Goal: Find specific page/section: Find specific page/section

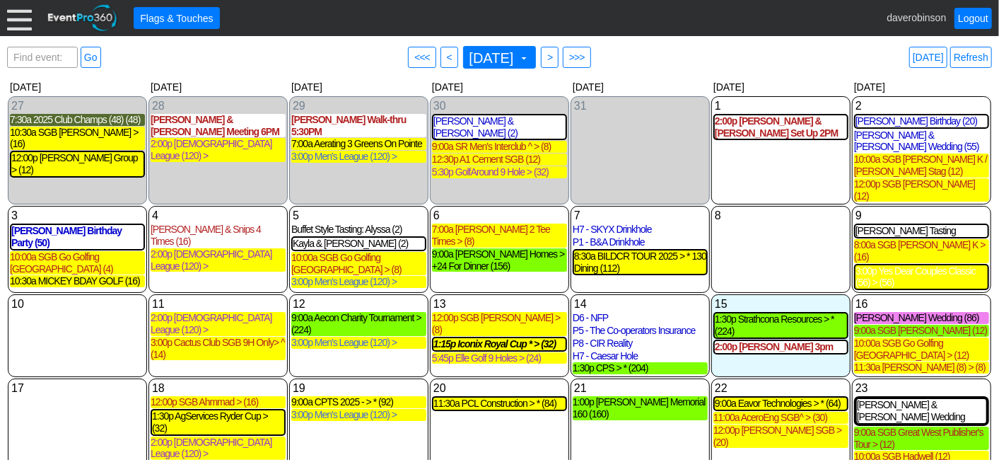
scroll to position [106, 0]
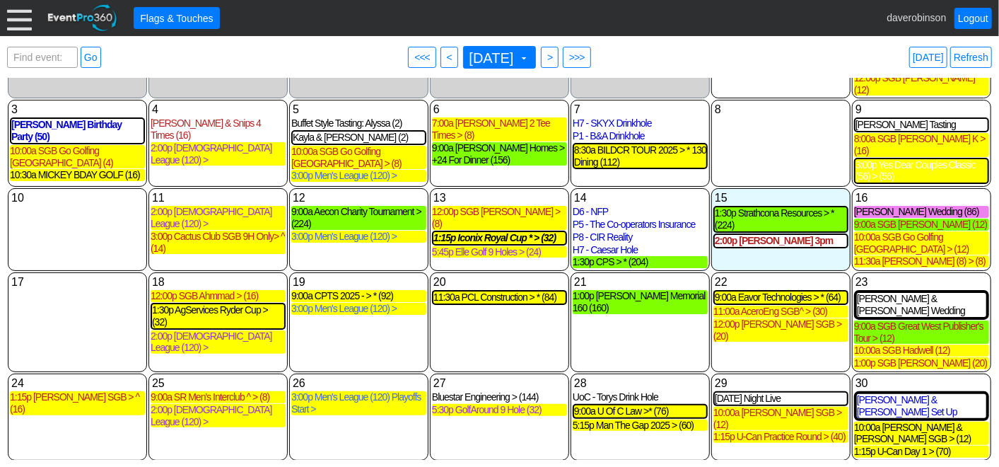
click at [187, 334] on div "18 Monday 12:00p SGB Ahmmad > (16) SGB Ahmmad > Deposit Received Golf Event at …" at bounding box center [217, 322] width 139 height 100
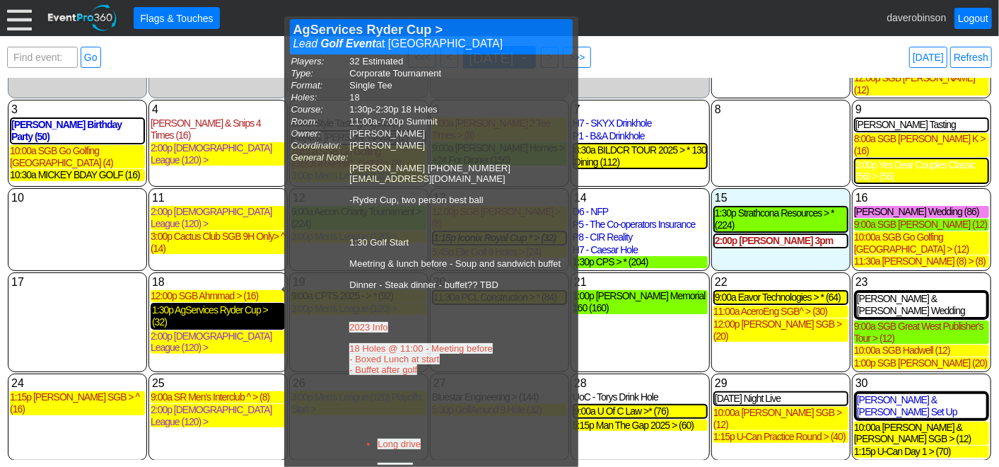
click at [208, 304] on div "1:30p AgServices Ryder Cup > (32)" at bounding box center [218, 316] width 132 height 24
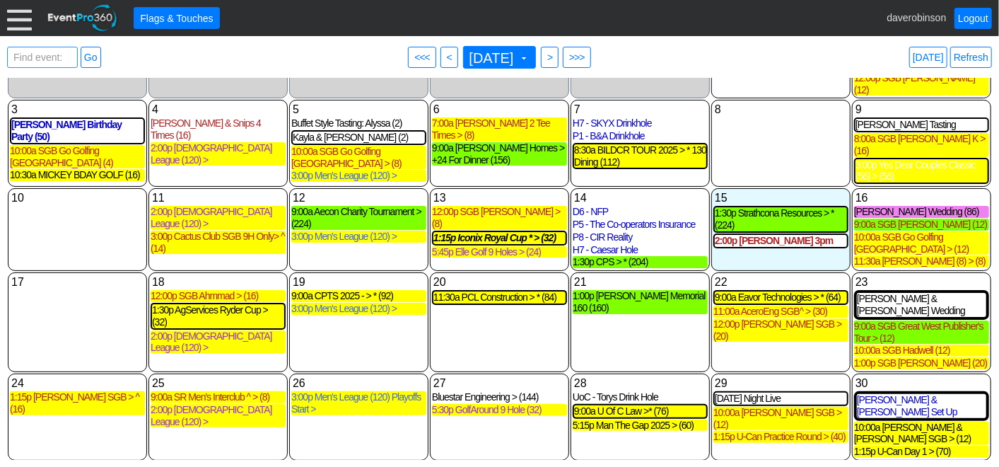
click at [30, 49] on span "Find event: enter title" at bounding box center [43, 64] width 64 height 34
type input "agsouce"
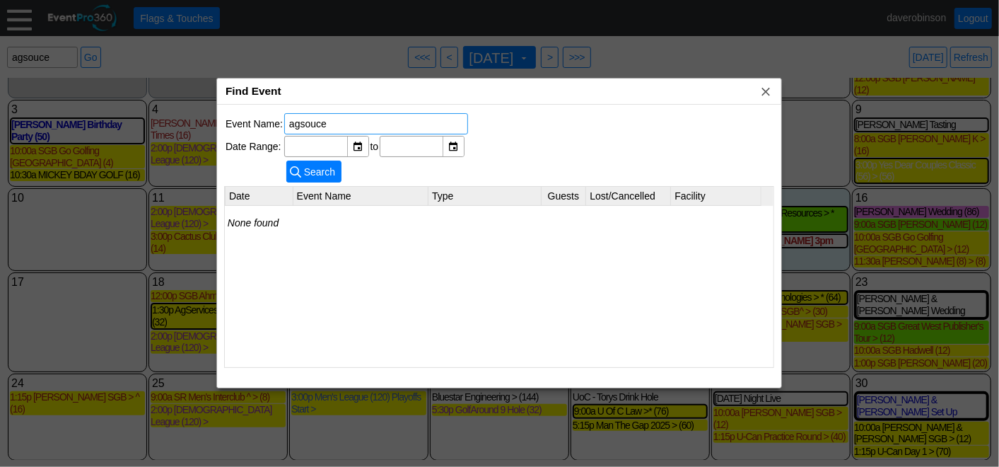
click at [315, 126] on input "agsouce" at bounding box center [376, 124] width 174 height 20
click at [304, 165] on span "Search" at bounding box center [319, 172] width 37 height 14
click at [355, 145] on div "▼" at bounding box center [357, 146] width 21 height 20
drag, startPoint x: 336, startPoint y: 124, endPoint x: 54, endPoint y: 85, distance: 284.2
click at [54, 85] on body "Calendar of Events + Calendar View + Add Calendar Note + New Event + Reports + …" at bounding box center [499, 233] width 999 height 467
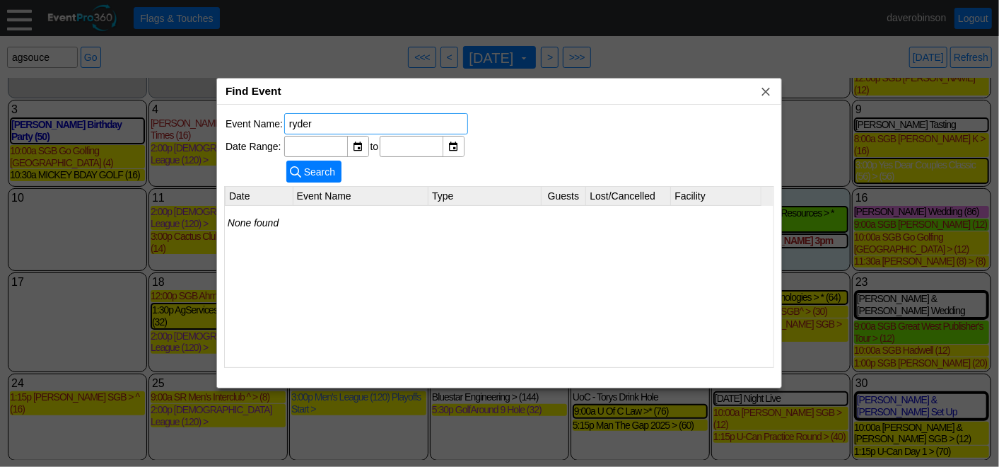
type input "ryder"
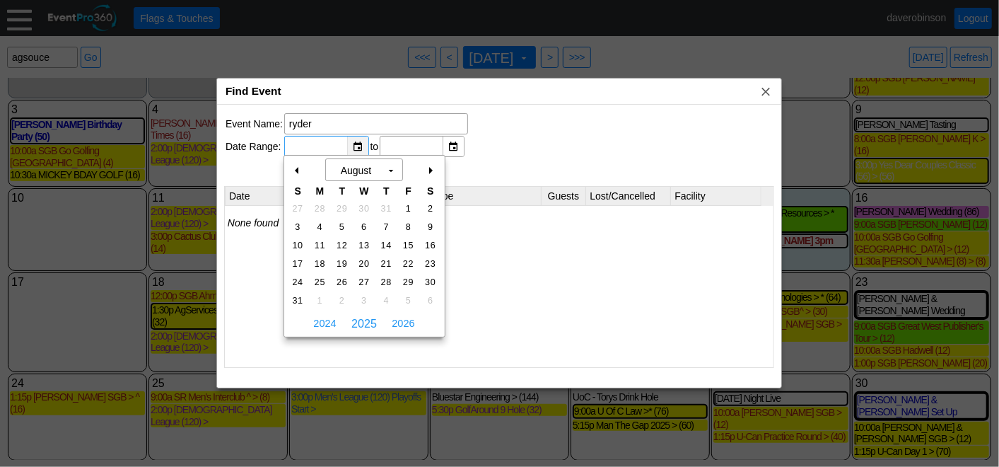
click at [356, 144] on div "▼" at bounding box center [357, 146] width 21 height 20
click at [324, 320] on span "2024" at bounding box center [325, 323] width 30 height 21
click at [325, 320] on span "2023" at bounding box center [325, 323] width 30 height 21
click at [322, 325] on span "2022" at bounding box center [325, 323] width 30 height 21
click at [321, 209] on span "1" at bounding box center [320, 208] width 16 height 13
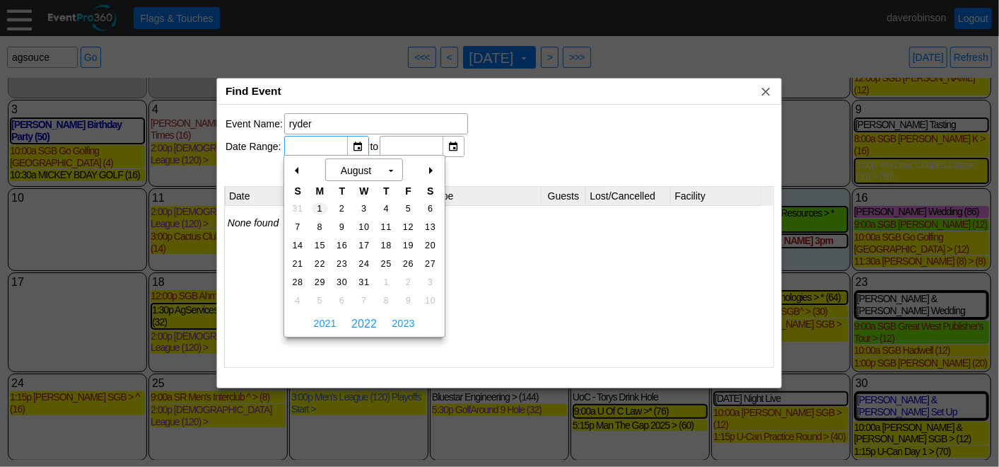
type input "8/1/2022"
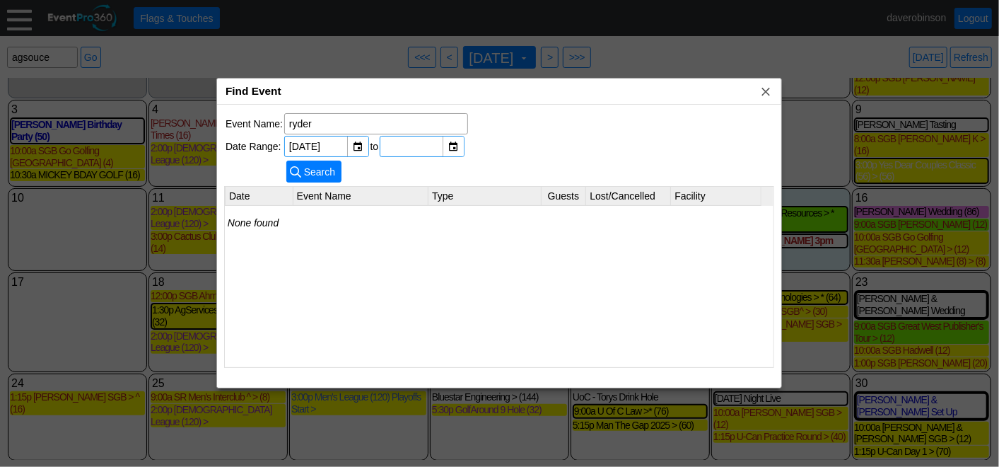
click at [416, 151] on input "text" at bounding box center [412, 146] width 55 height 20
click at [450, 145] on div "▼" at bounding box center [453, 146] width 21 height 20
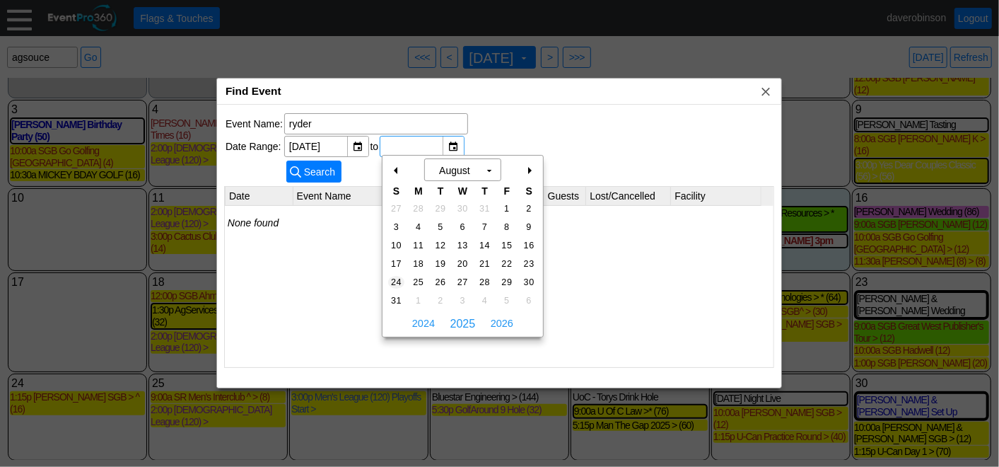
click at [395, 286] on span "24" at bounding box center [396, 282] width 16 height 13
type input "8/24/2025"
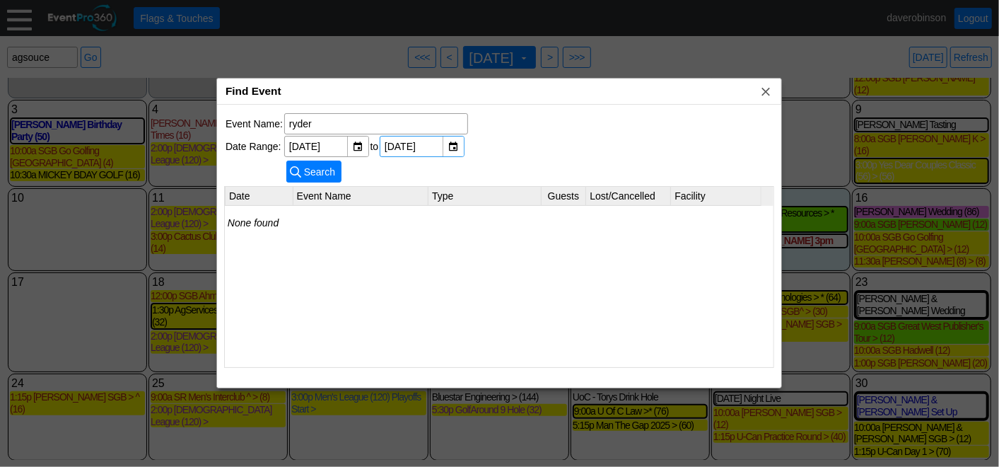
click at [561, 278] on div "None found" at bounding box center [499, 286] width 549 height 160
click at [371, 120] on input "ryder" at bounding box center [376, 124] width 174 height 20
click at [319, 165] on span "Search" at bounding box center [319, 172] width 37 height 14
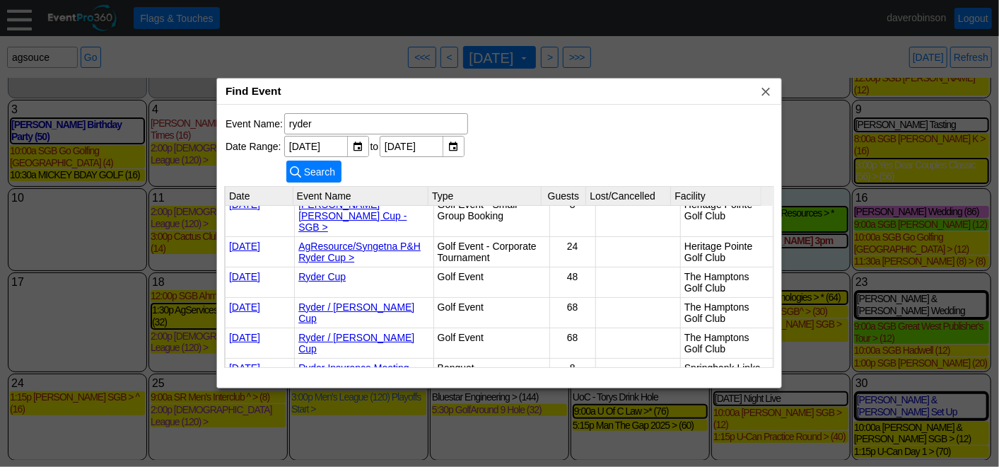
scroll to position [23, 0]
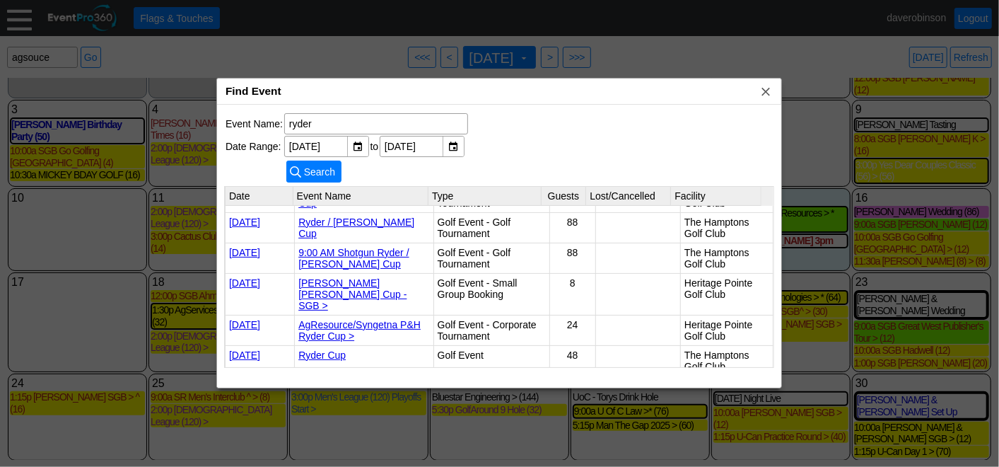
click at [383, 319] on link "AgResource/Syngetna P&H Ryder Cup >" at bounding box center [359, 330] width 122 height 23
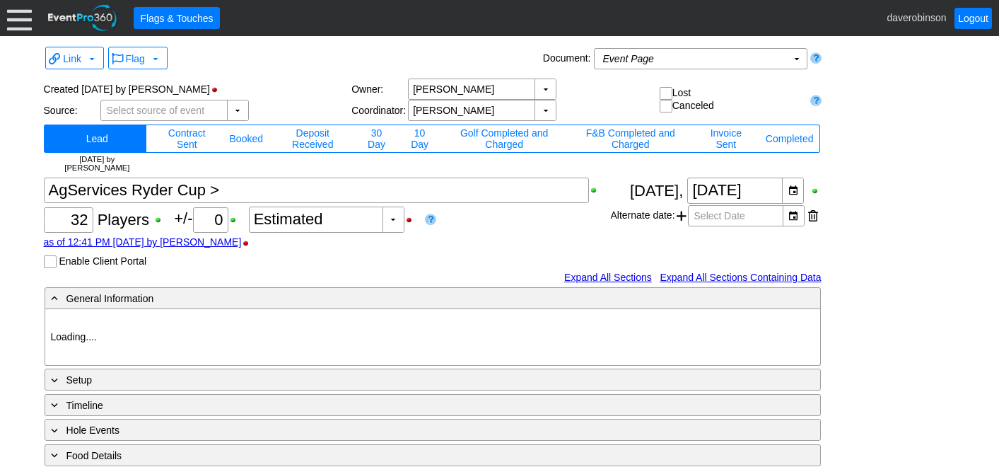
type input "Heritage Pointe Golf Club"
type input "Corporate Tournament"
type input "Other"
type input "Single Tee"
type input "Black"
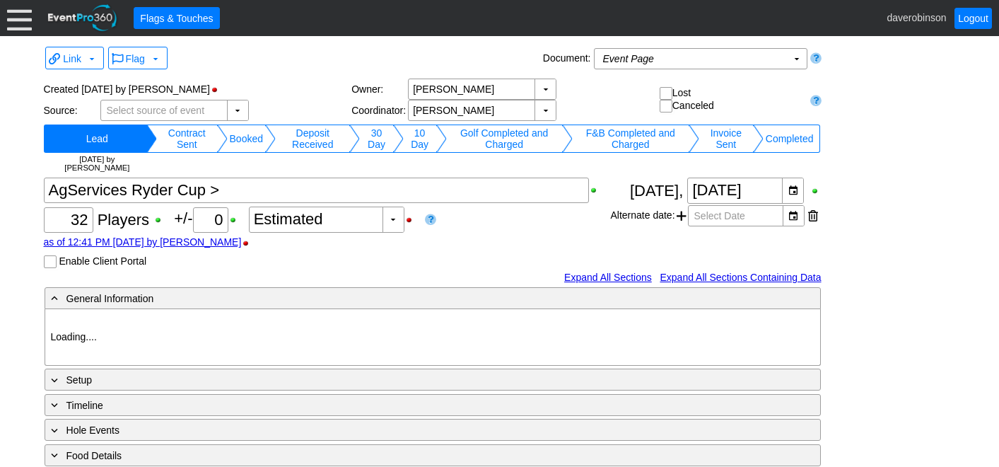
type input "Red"
type input "1107581"
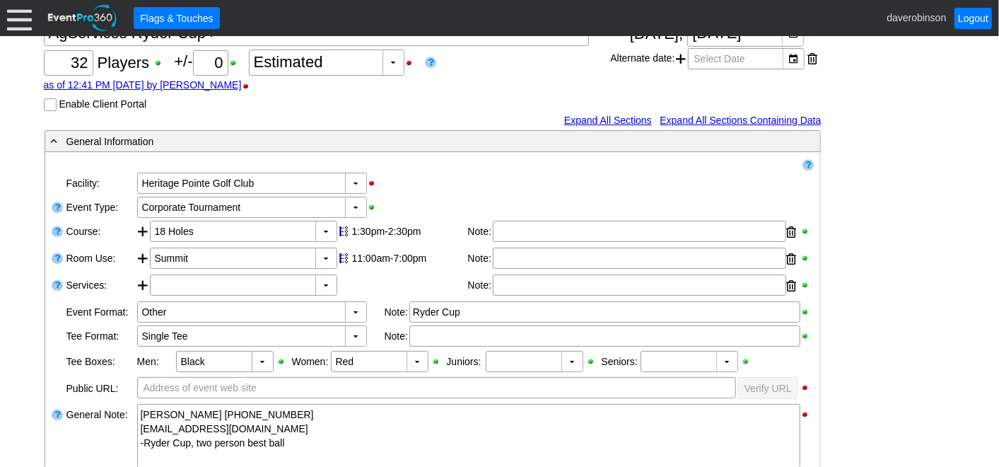
scroll to position [471, 0]
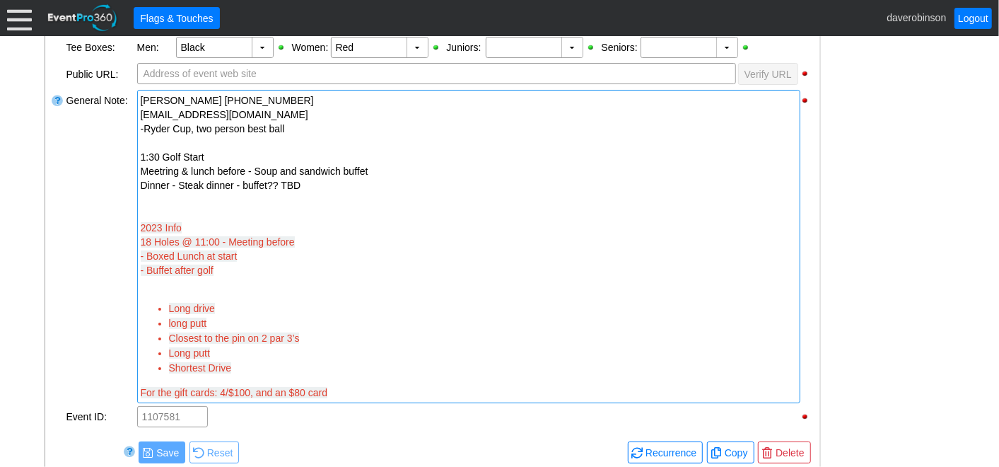
click at [171, 201] on div "2023 Info" at bounding box center [469, 213] width 656 height 42
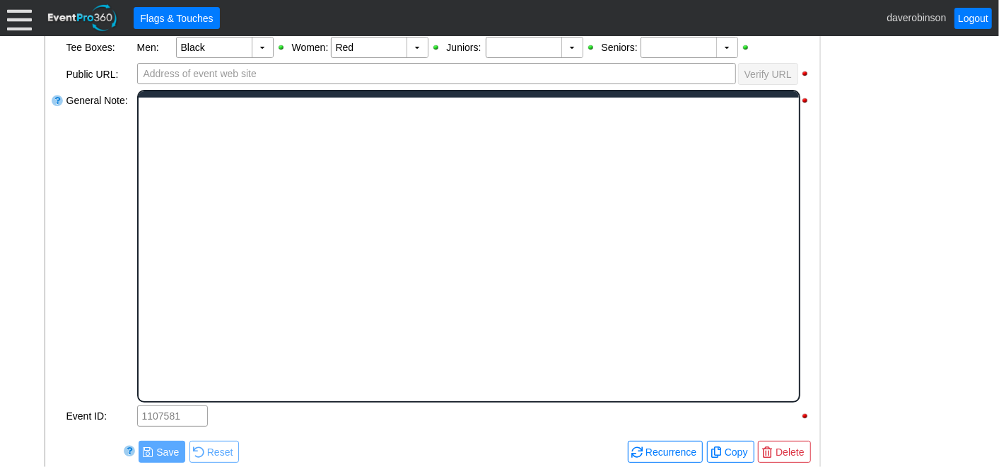
scroll to position [0, 0]
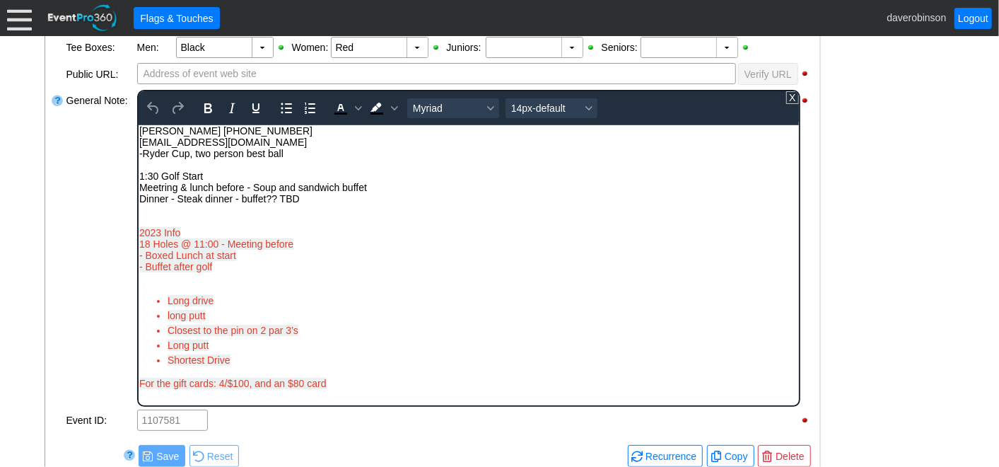
click at [195, 212] on div "2023 Info" at bounding box center [468, 221] width 659 height 34
click at [163, 187] on div "Meetring & lunch before - Soup and sandwich buffet" at bounding box center [468, 186] width 659 height 11
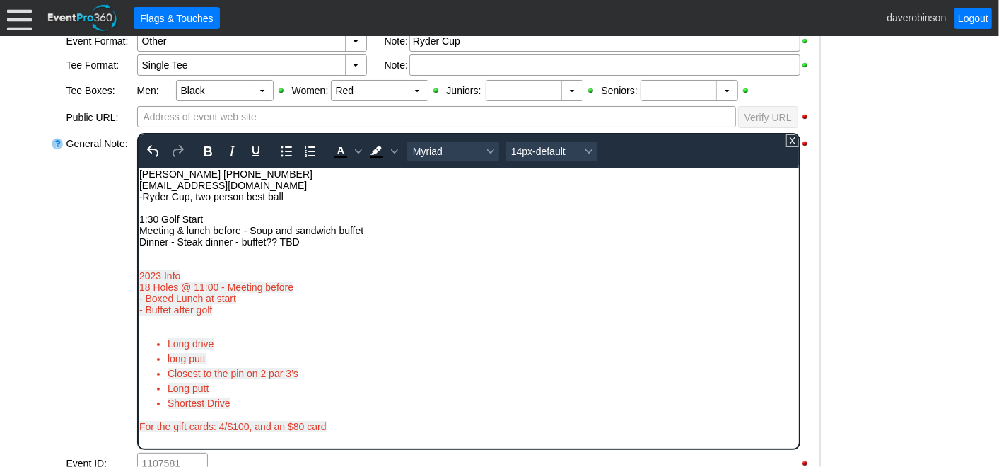
scroll to position [392, 0]
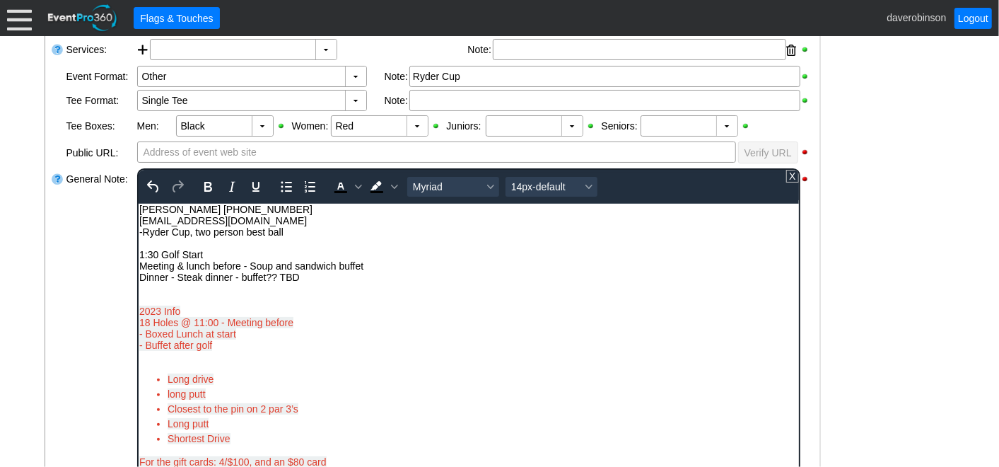
click at [158, 298] on div "2023 Info" at bounding box center [468, 299] width 659 height 34
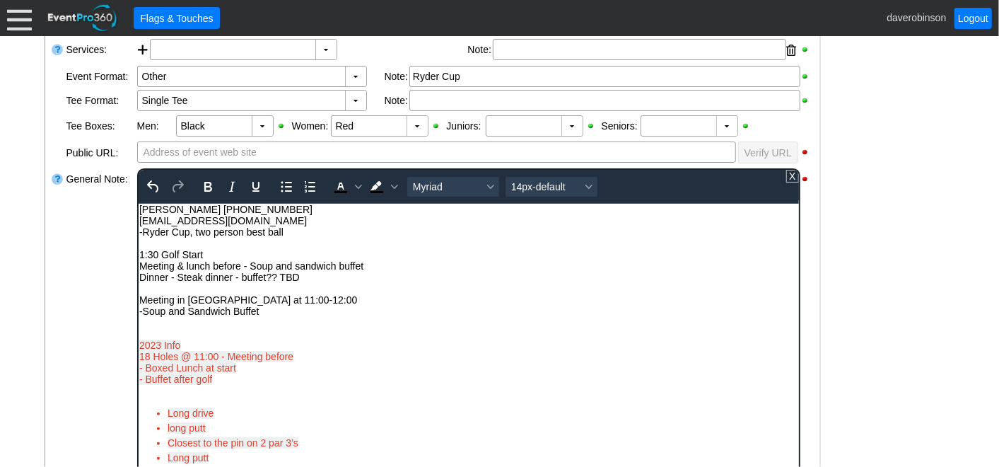
click at [144, 314] on div "-Soup and Sandwich Buffet" at bounding box center [468, 310] width 659 height 11
click at [279, 315] on div "-Soup and Sandwich Buffet" at bounding box center [468, 310] width 659 height 11
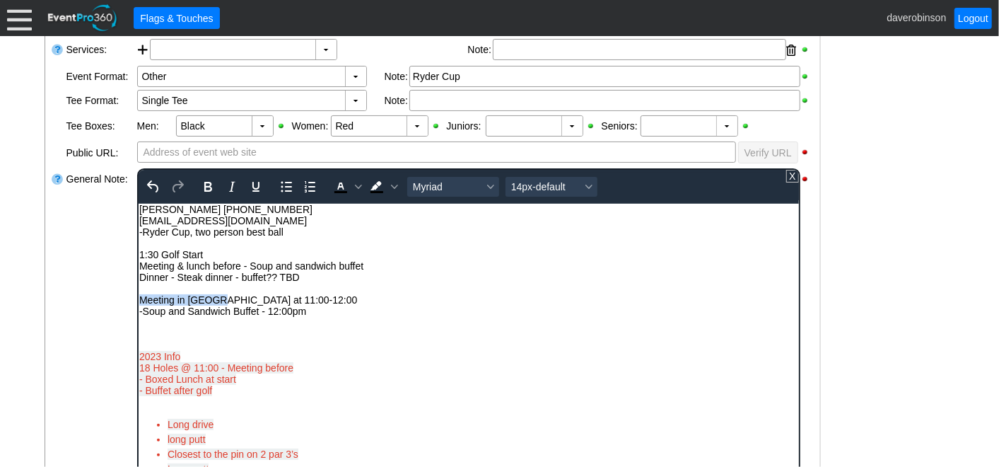
drag, startPoint x: 139, startPoint y: 301, endPoint x: 220, endPoint y: 298, distance: 81.4
click at [220, 298] on div "Meeting in Summit at 11:00-12:00" at bounding box center [468, 298] width 659 height 11
click at [206, 184] on icon "Bold" at bounding box center [208, 187] width 8 height 10
click at [255, 184] on icon "Underline" at bounding box center [255, 186] width 17 height 17
click at [188, 337] on div "2023 Info" at bounding box center [468, 344] width 659 height 34
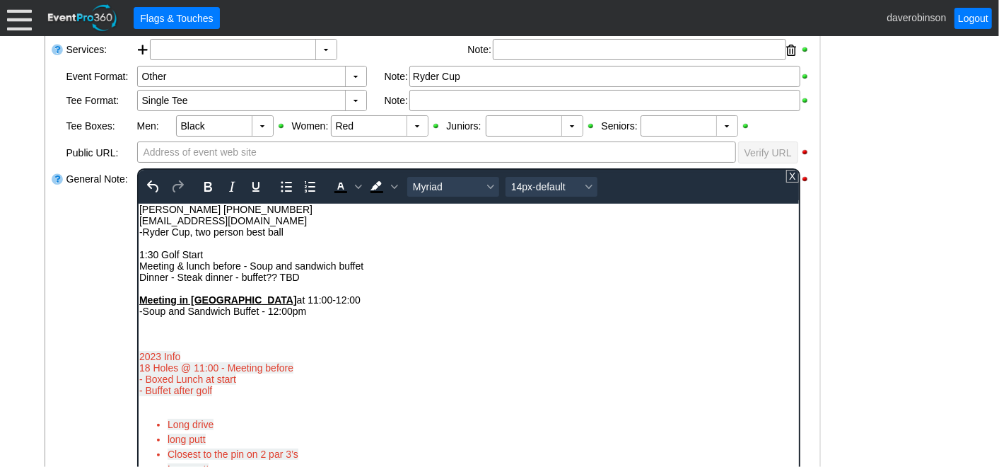
click at [152, 323] on div "Rich Text Area. Press ALT-0 for help." at bounding box center [468, 321] width 659 height 11
click at [303, 293] on div "Rich Text Area. Press ALT-0 for help." at bounding box center [468, 287] width 659 height 11
click at [140, 312] on div "-Soup and Sandwich Buffet - 12:00pm" at bounding box center [468, 310] width 659 height 11
click at [183, 337] on div "2023 Info" at bounding box center [468, 344] width 659 height 34
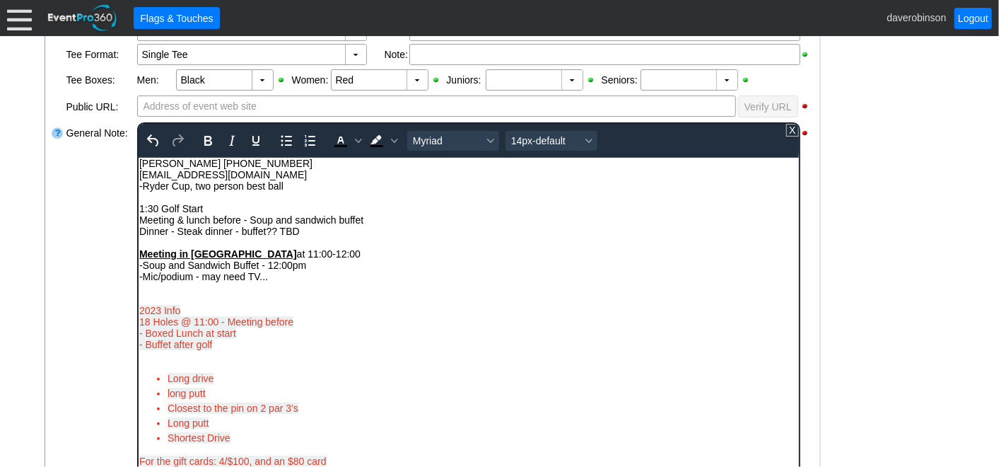
scroll to position [471, 0]
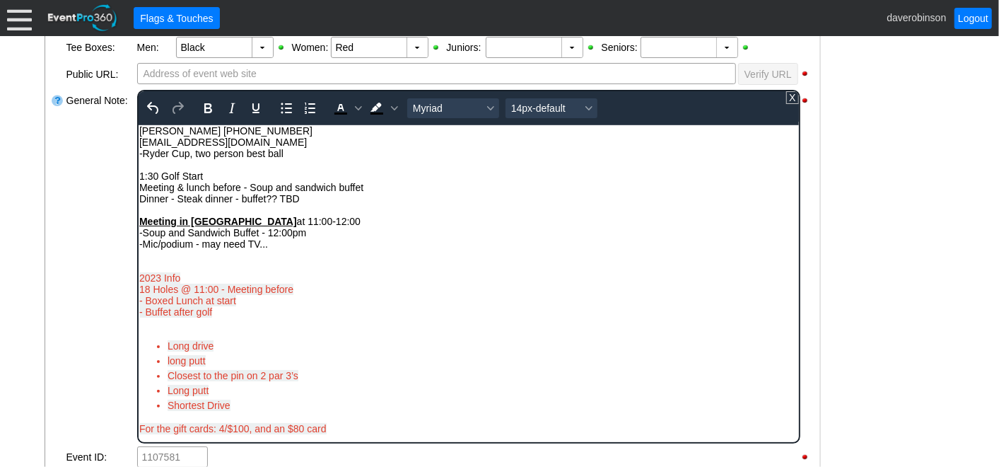
click at [226, 315] on div "18 Holes @ 11:00 - Meeting before - Boxed Lunch at start - Buffet after golf" at bounding box center [468, 300] width 659 height 34
drag, startPoint x: 226, startPoint y: 315, endPoint x: 255, endPoint y: 395, distance: 85.2
click at [138, 272] on html "Rob Cales (403) 540-0065 rob_cales@agresource.ca -Ryder Cup, two person best ba…" at bounding box center [468, 282] width 660 height 316
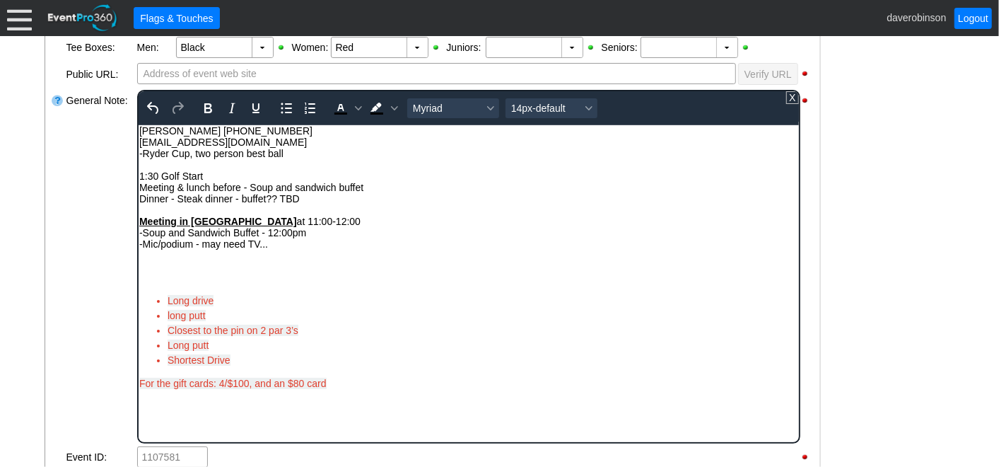
scroll to position [0, 0]
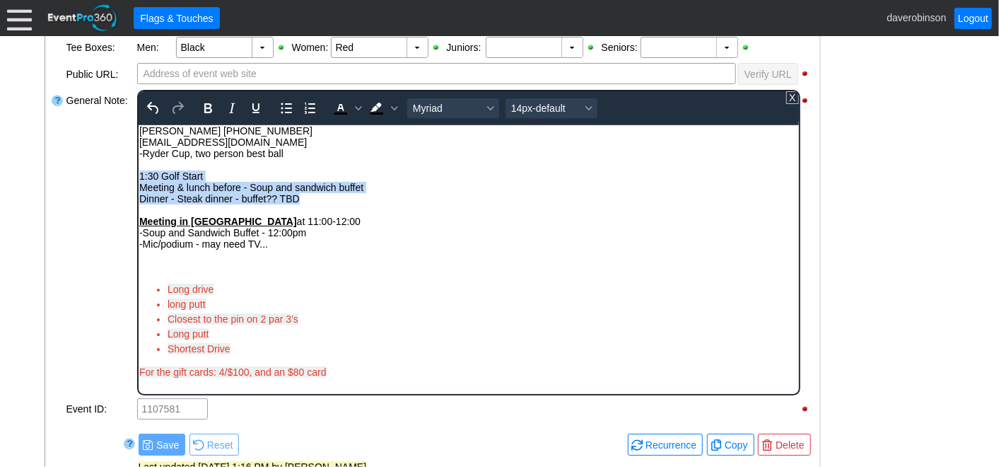
drag, startPoint x: 139, startPoint y: 176, endPoint x: 343, endPoint y: 201, distance: 205.1
click at [343, 201] on div "Rob Cales (403) 540-0065 rob_cales@agresource.ca -Ryder Cup, two person best ba…" at bounding box center [468, 250] width 659 height 252
copy div "1:30 Golf Start Meeting & lunch before - Soup and sandwich buffet Dinner - Stea…"
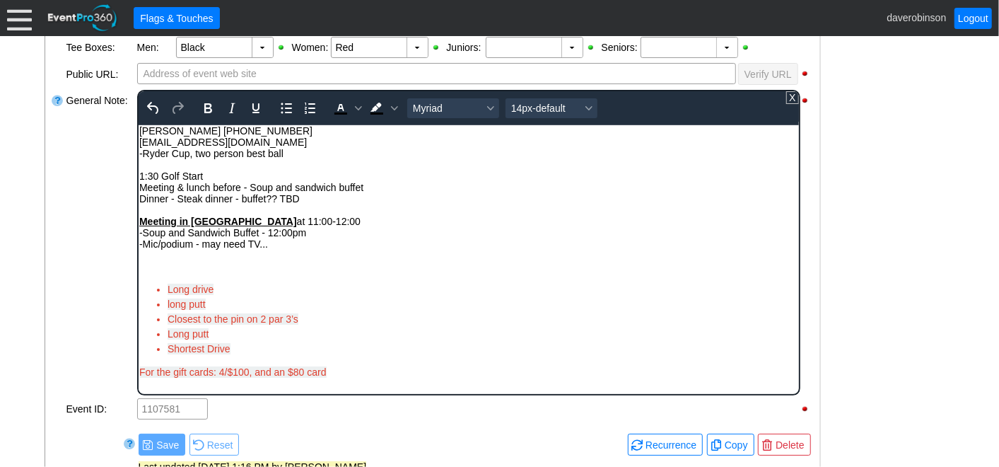
click at [197, 263] on div "Rich Text Area. Press ALT-0 for help." at bounding box center [468, 265] width 659 height 11
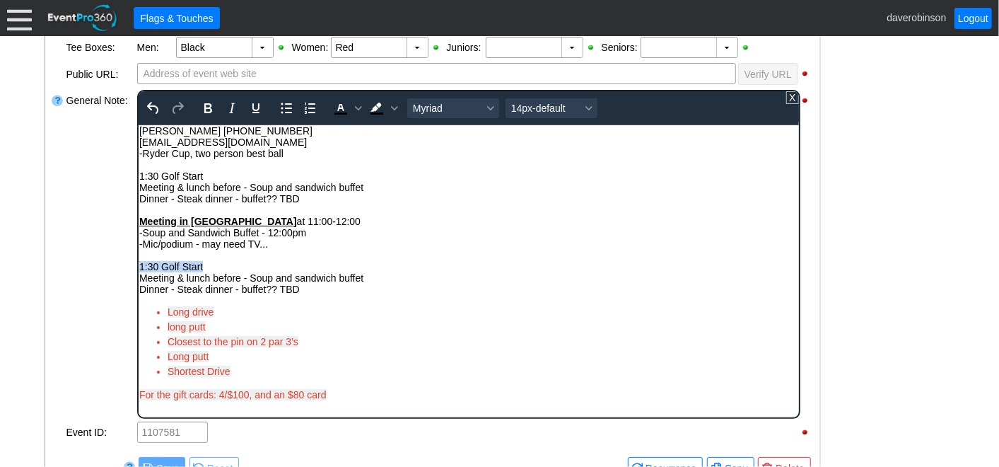
drag, startPoint x: 212, startPoint y: 265, endPoint x: 139, endPoint y: 266, distance: 72.8
click at [139, 266] on div "1:30 Golf Start" at bounding box center [468, 265] width 659 height 11
click at [208, 106] on icon "Bold" at bounding box center [208, 108] width 8 height 10
click at [253, 101] on icon "Underline" at bounding box center [255, 108] width 17 height 17
click at [139, 280] on div "Meeting & lunch before - Soup and sandwich buffet" at bounding box center [468, 277] width 659 height 11
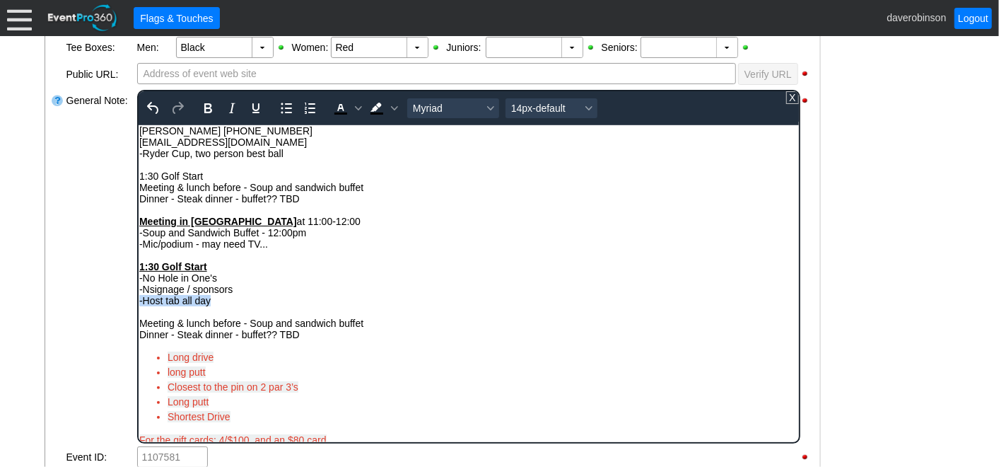
drag, startPoint x: 221, startPoint y: 304, endPoint x: 151, endPoint y: 220, distance: 109.5
click at [138, 306] on html "Rob Cales (403) 540-0065 rob_cales@agresource.ca -Ryder Cup, two person best ba…" at bounding box center [468, 287] width 660 height 327
click at [204, 110] on icon "Bold" at bounding box center [208, 108] width 8 height 10
click at [390, 105] on icon "Background color Black" at bounding box center [393, 108] width 7 height 7
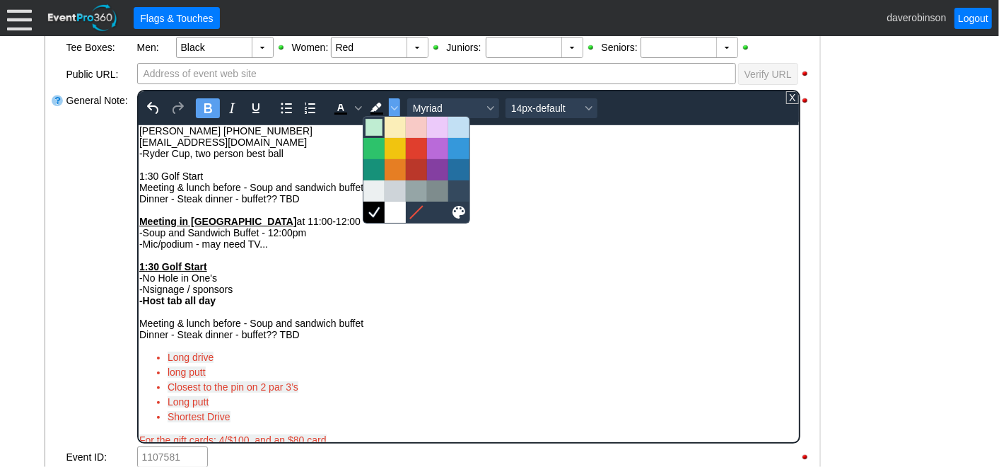
click at [378, 129] on div at bounding box center [374, 127] width 17 height 17
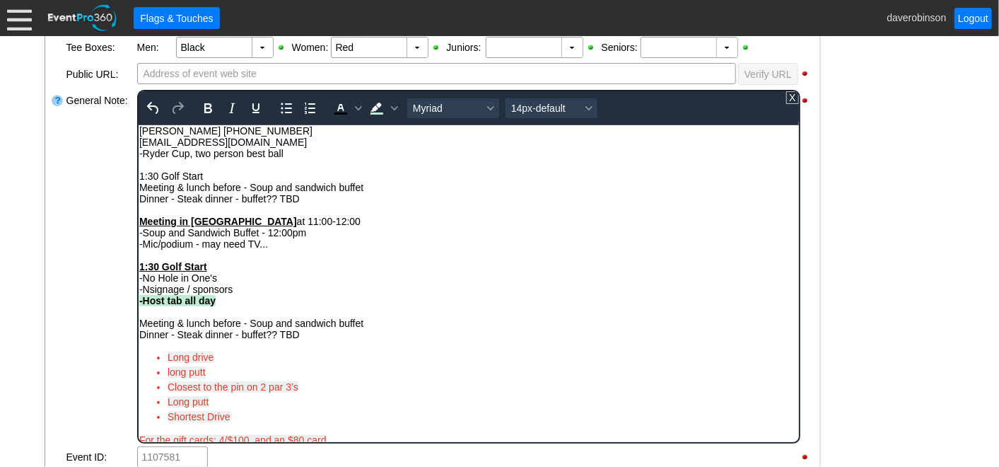
click at [351, 288] on div "-Nsignage / sponsors" at bounding box center [468, 288] width 659 height 11
click at [436, 353] on li "Long drive" at bounding box center [482, 356] width 631 height 15
click at [151, 317] on div "Rich Text Area. Press ALT-0 for help." at bounding box center [468, 310] width 659 height 11
click at [148, 292] on div "-Nsignage / sponsors" at bounding box center [468, 288] width 659 height 11
click at [140, 272] on strong "1:30 Golf Start" at bounding box center [173, 265] width 68 height 11
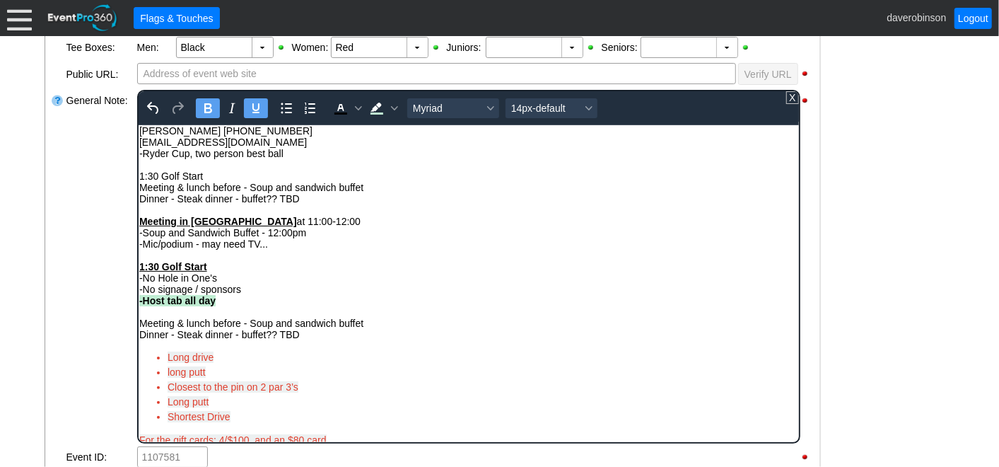
click at [139, 221] on strong "Meeting in Summit" at bounding box center [218, 220] width 158 height 11
click at [139, 269] on strong "1:30 Golf Start" at bounding box center [173, 265] width 68 height 11
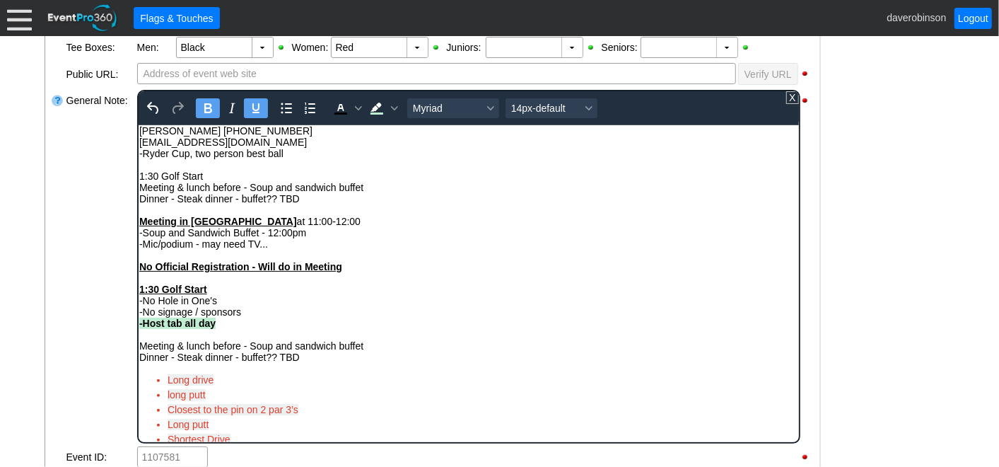
click at [142, 272] on strong "No Official Registration - Will do in Meeting" at bounding box center [240, 265] width 203 height 11
click at [354, 267] on div "No Official Registration - Will do in Meeting" at bounding box center [468, 265] width 659 height 11
drag, startPoint x: 354, startPoint y: 267, endPoint x: 139, endPoint y: 266, distance: 215.7
click at [139, 266] on div "No Official Registration - Will do in Meeting" at bounding box center [468, 265] width 659 height 11
click at [256, 104] on icon "Underline" at bounding box center [255, 108] width 17 height 17
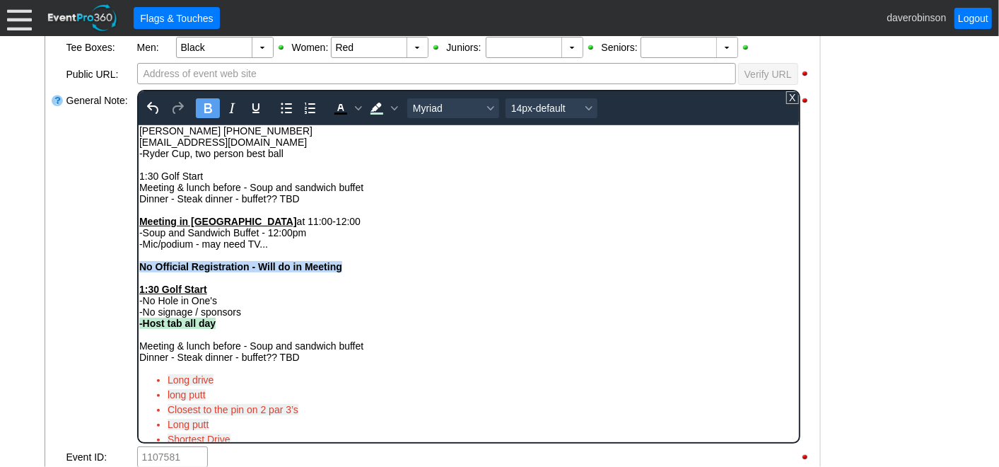
click at [328, 283] on div "Rich Text Area. Press ALT-0 for help." at bounding box center [468, 277] width 659 height 11
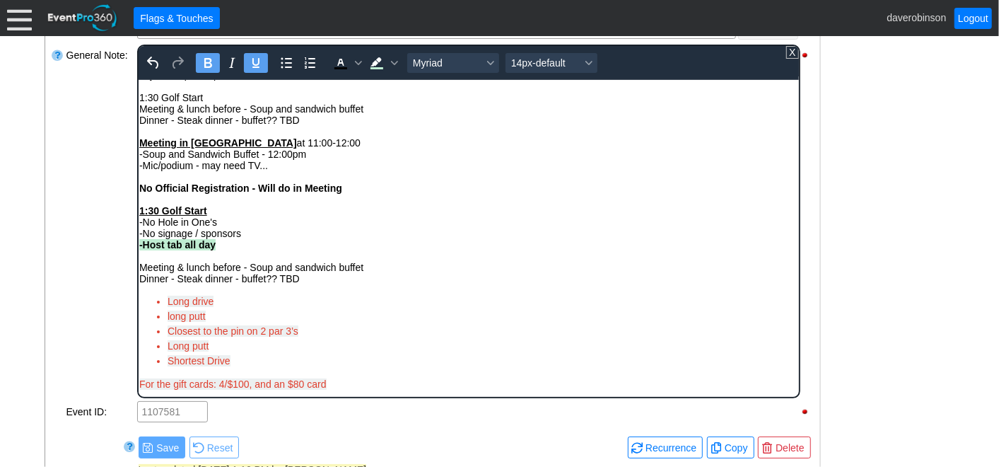
scroll to position [549, 0]
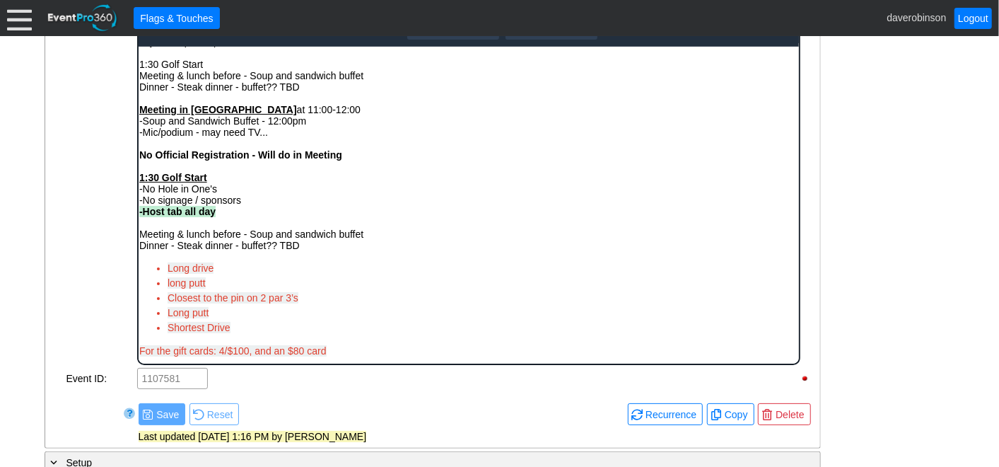
click at [141, 235] on div "Meeting & lunch before - Soup and sandwich buffet" at bounding box center [468, 233] width 659 height 11
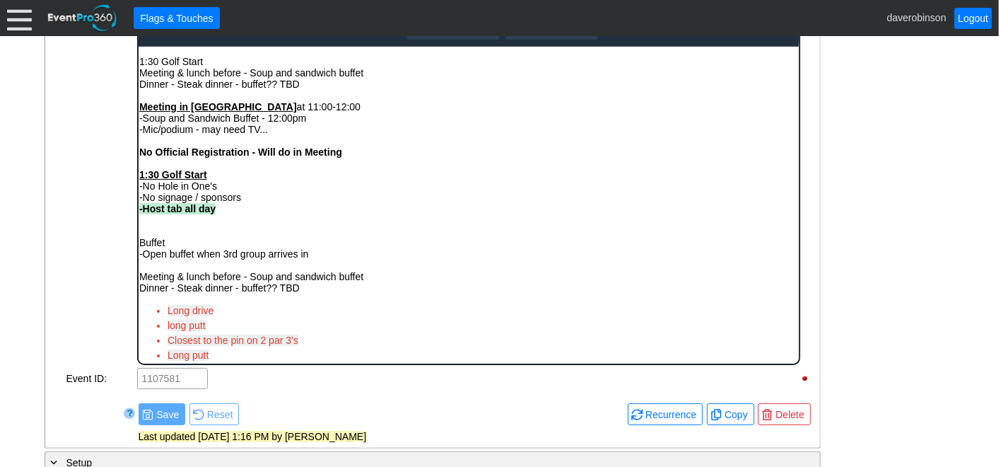
click at [237, 256] on div "-Open buffet when 3rd group arrives in" at bounding box center [468, 252] width 659 height 11
drag, startPoint x: 190, startPoint y: 250, endPoint x: 110, endPoint y: 241, distance: 79.6
click at [138, 241] on html "Rob Cales (403) 540-0065 rob_cales@agresource.ca -Ryder Cup, two person best ba…" at bounding box center [468, 207] width 660 height 395
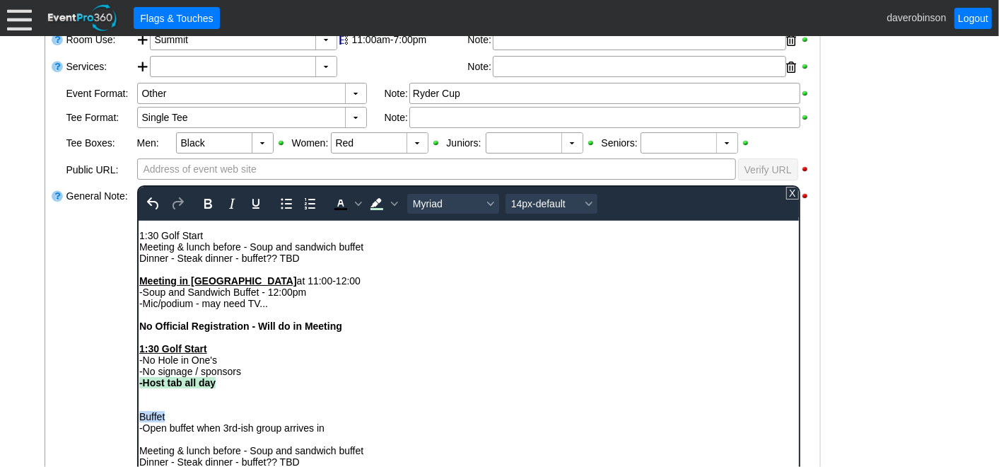
scroll to position [392, 0]
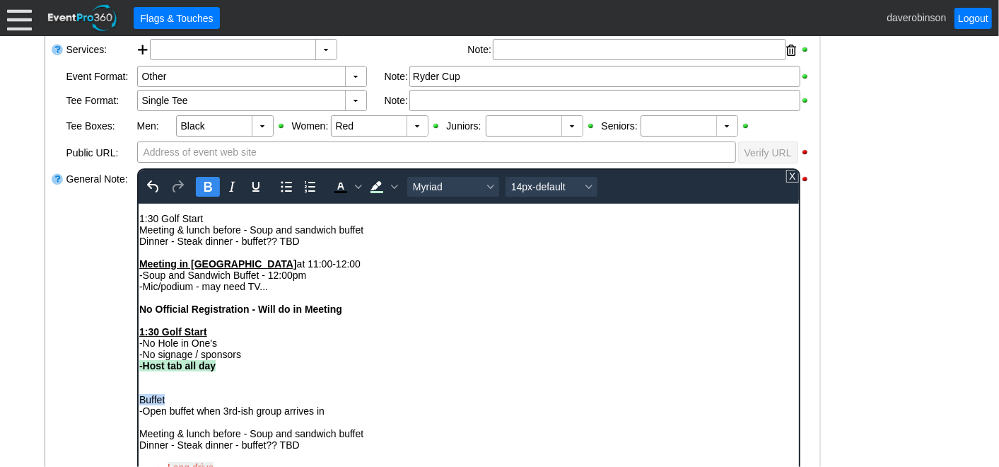
click at [202, 185] on icon "Bold" at bounding box center [207, 186] width 17 height 17
click at [391, 185] on icon "Background color Light Green" at bounding box center [393, 186] width 7 height 7
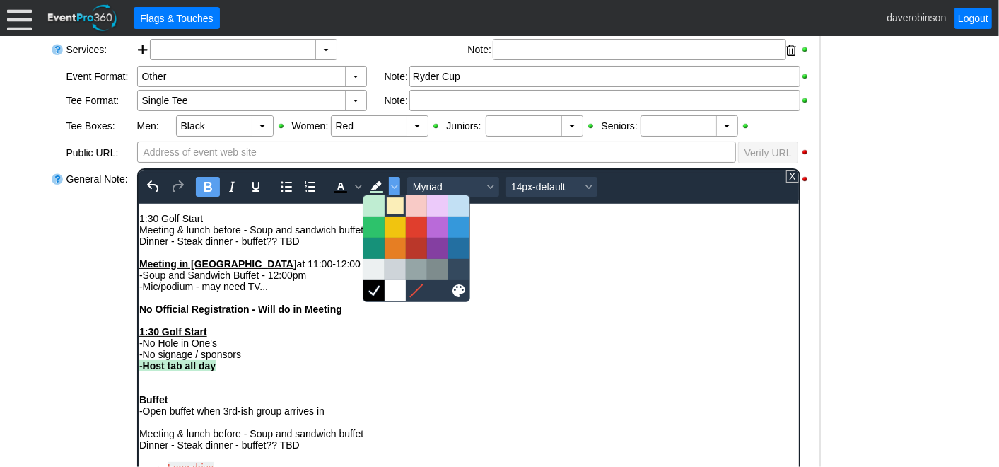
drag, startPoint x: 393, startPoint y: 206, endPoint x: 285, endPoint y: 202, distance: 108.3
click at [393, 206] on div at bounding box center [395, 205] width 17 height 17
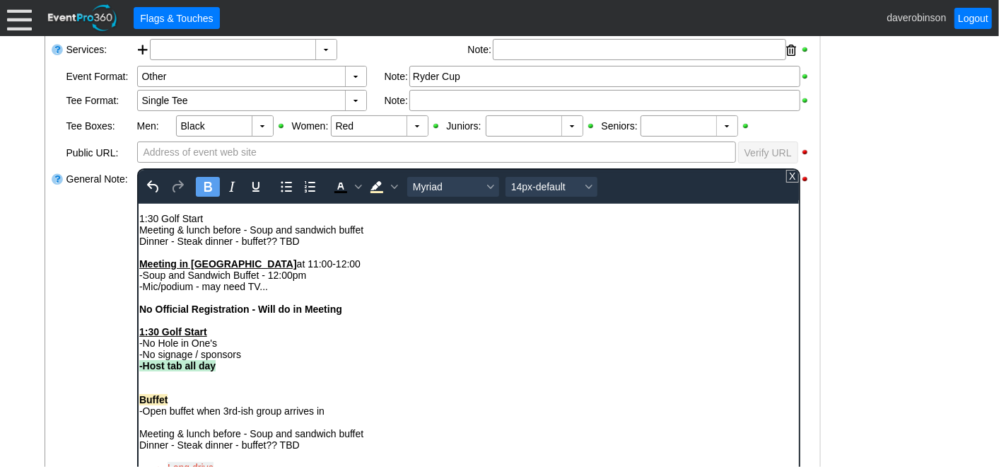
click at [423, 416] on div "-Open buffet when 3rd-ish group arrives in" at bounding box center [468, 409] width 659 height 11
click at [139, 402] on strong "Buffet" at bounding box center [153, 398] width 28 height 11
click at [206, 392] on div "Rich Text Area. Press ALT-0 for help." at bounding box center [468, 387] width 659 height 11
click at [213, 404] on div "Silver Buffet" at bounding box center [468, 398] width 659 height 11
click at [325, 387] on div "Rich Text Area. Press ALT-0 for help." at bounding box center [468, 387] width 659 height 11
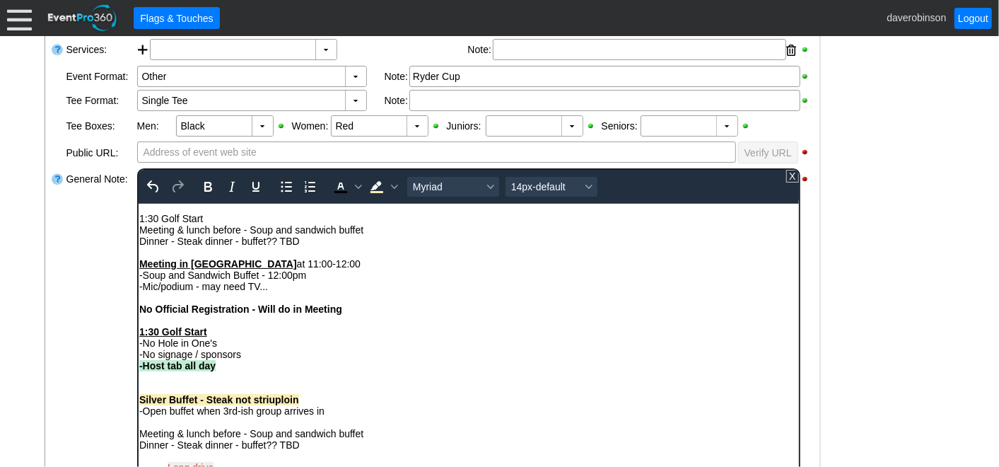
click at [276, 402] on strong "Silver Buffet - Steak not striuploin" at bounding box center [219, 398] width 160 height 11
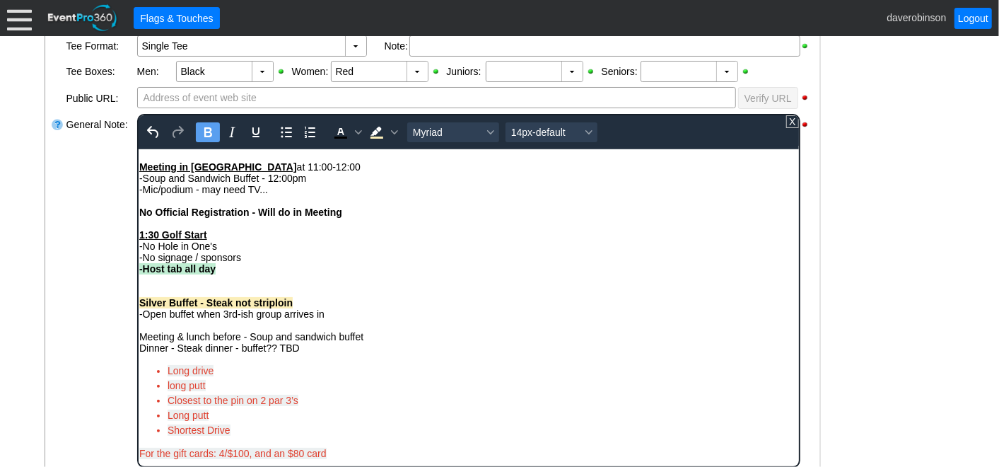
scroll to position [471, 0]
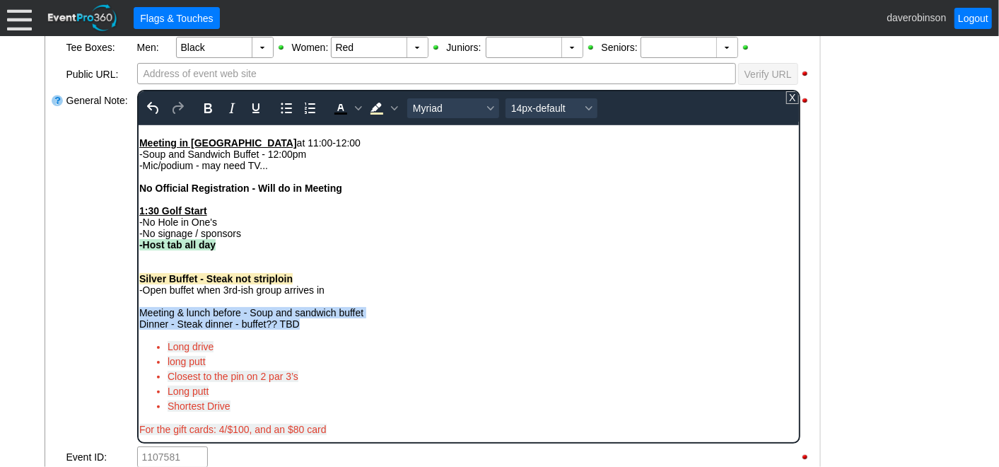
drag, startPoint x: 342, startPoint y: 325, endPoint x: 131, endPoint y: 307, distance: 212.2
click at [138, 307] on html "Rob Cales (403) 540-0065 rob_cales@agresource.ca -Ryder Cup, two person best ba…" at bounding box center [468, 243] width 660 height 395
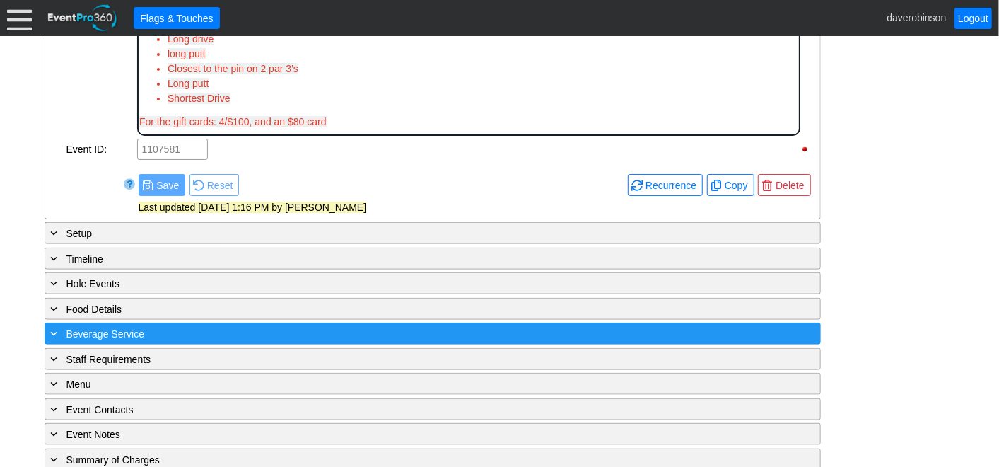
scroll to position [812, 0]
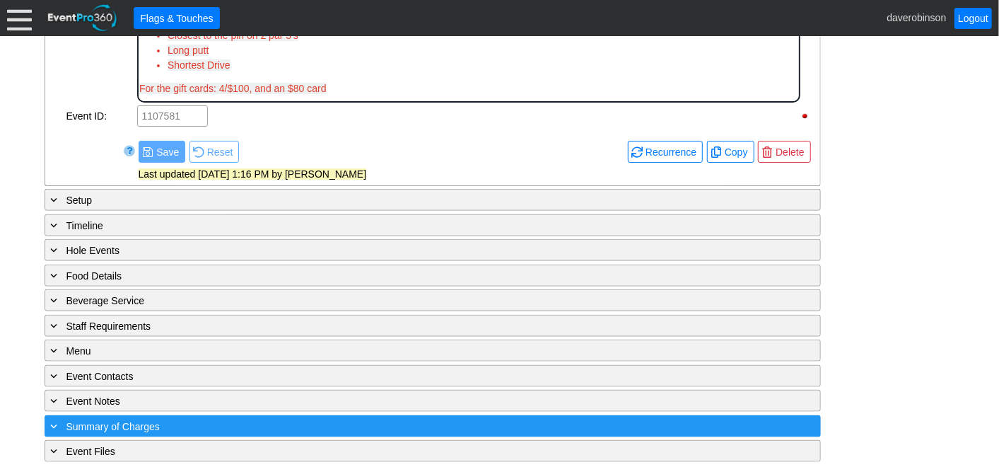
click at [108, 421] on span "Summary of Charges" at bounding box center [112, 426] width 93 height 11
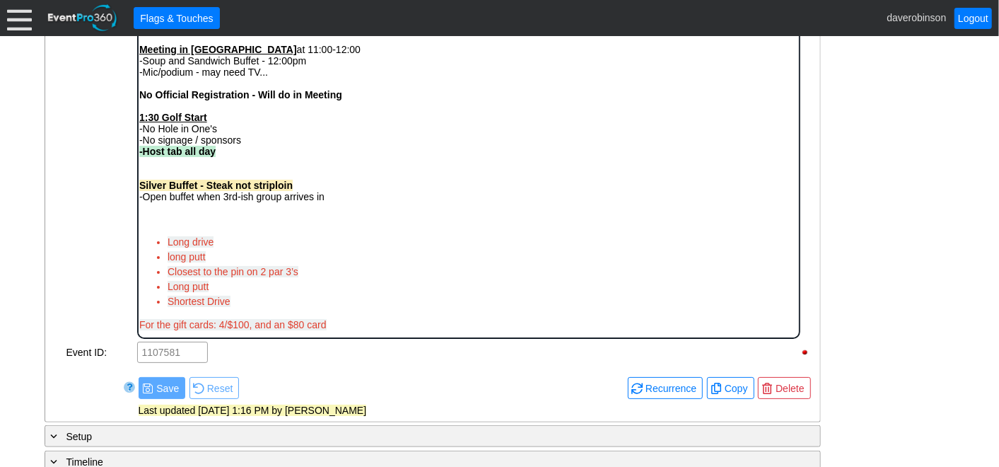
scroll to position [0, 0]
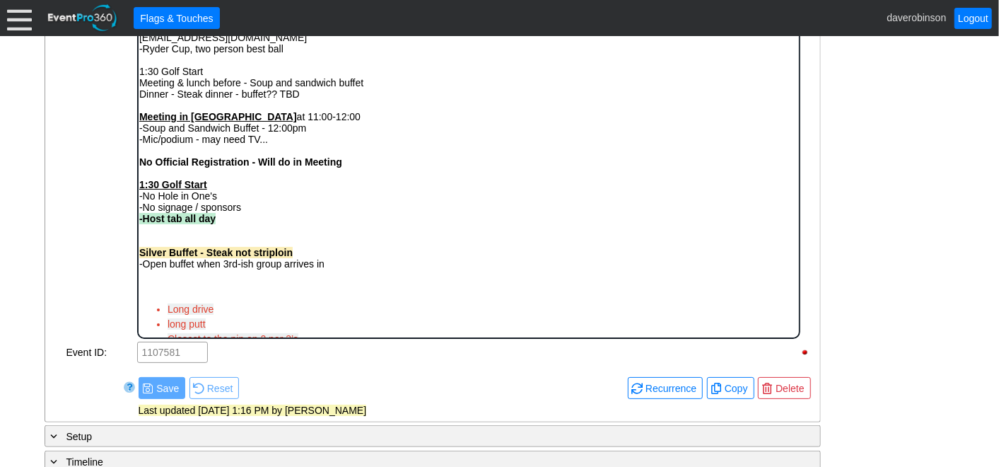
drag, startPoint x: 791, startPoint y: 282, endPoint x: 1051, endPoint y: 247, distance: 262.6
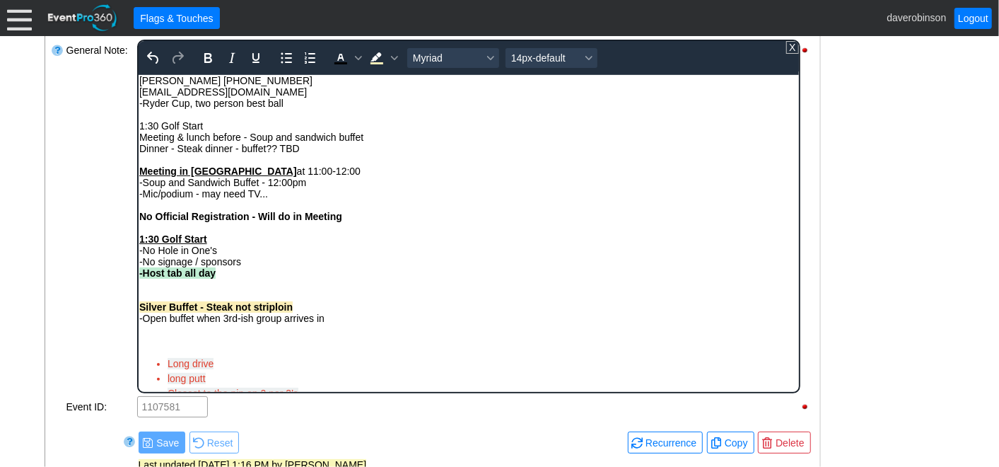
scroll to position [497, 0]
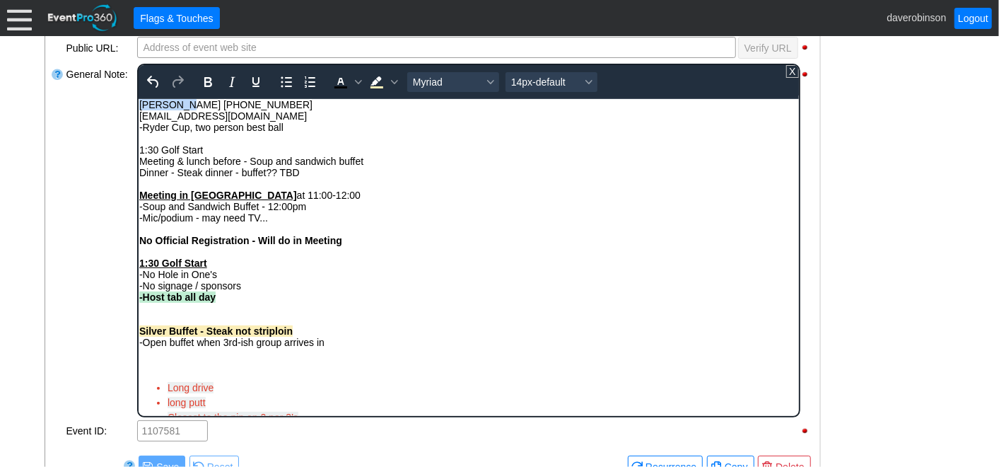
drag, startPoint x: 187, startPoint y: 105, endPoint x: 76, endPoint y: 79, distance: 113.9
click at [138, 98] on html "Rob Cales (403) 540-0065 rob_cales@agresource.ca -Ryder Cup, two person best ba…" at bounding box center [468, 290] width 660 height 384
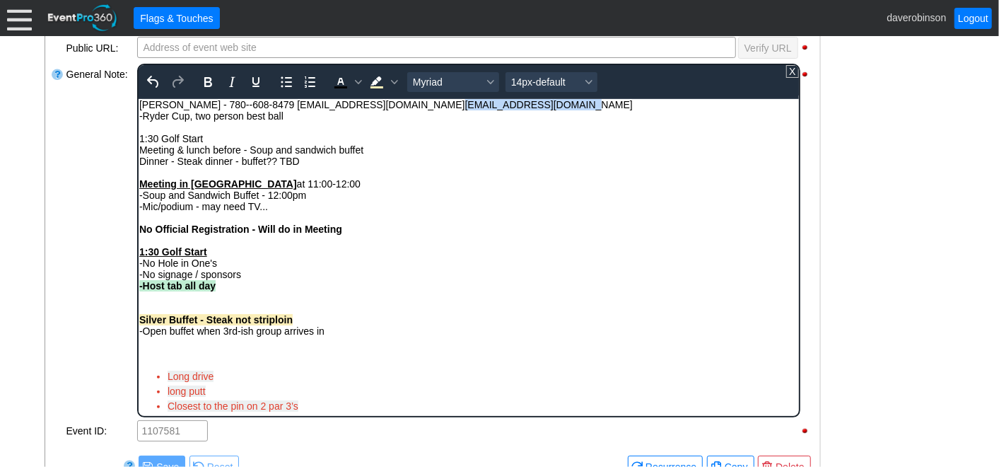
drag, startPoint x: 379, startPoint y: 103, endPoint x: 502, endPoint y: 107, distance: 123.1
click at [502, 107] on div "Mat Ponto - 780--608-8479 mat_ponto@agresource.ca rob_cales@agresource.ca" at bounding box center [468, 103] width 659 height 11
click at [76, 176] on div "General Note:" at bounding box center [100, 240] width 71 height 356
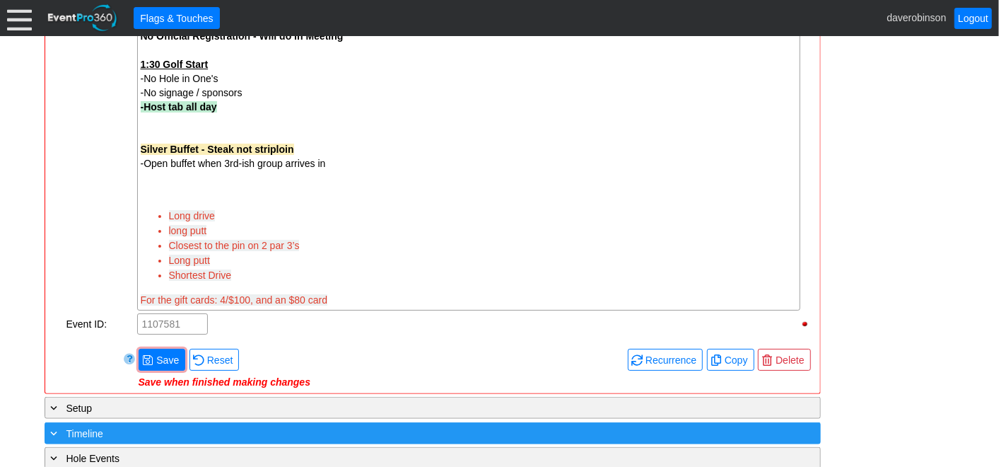
scroll to position [733, 0]
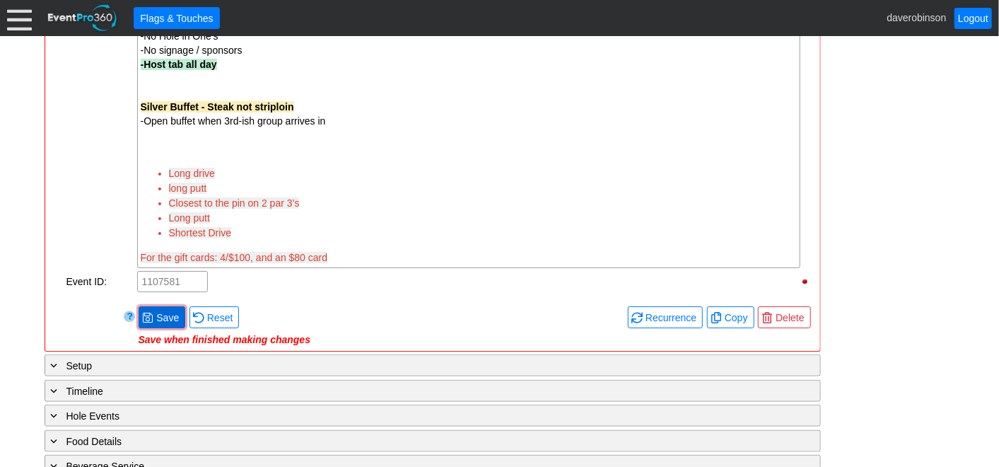
click at [164, 313] on span "Save" at bounding box center [167, 317] width 28 height 14
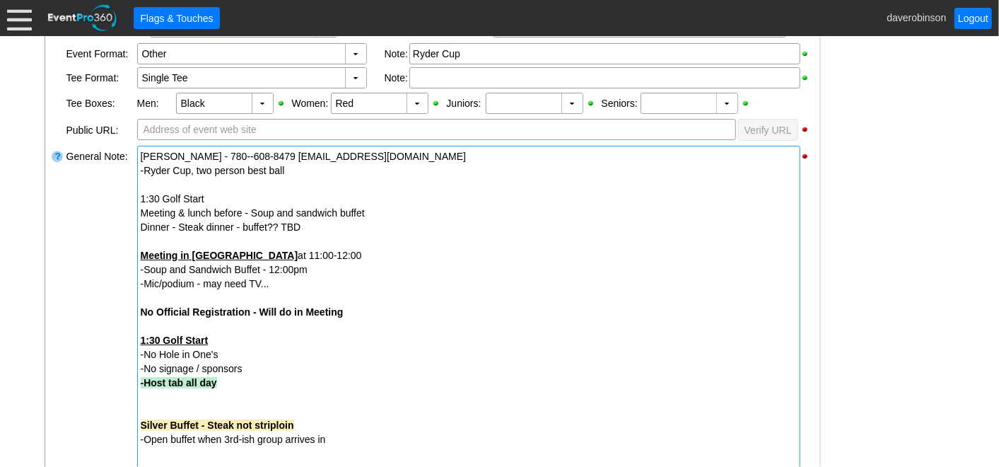
scroll to position [419, 0]
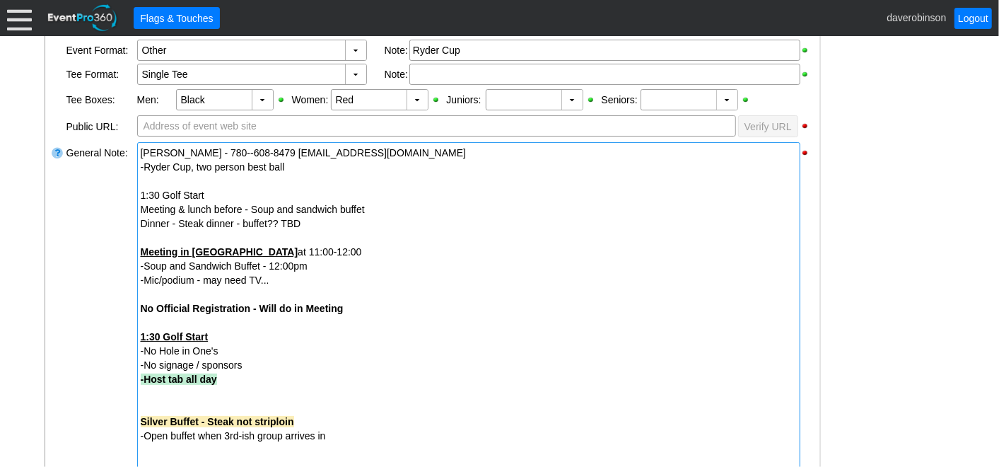
click at [141, 194] on div "1:30 Golf Start" at bounding box center [469, 195] width 656 height 14
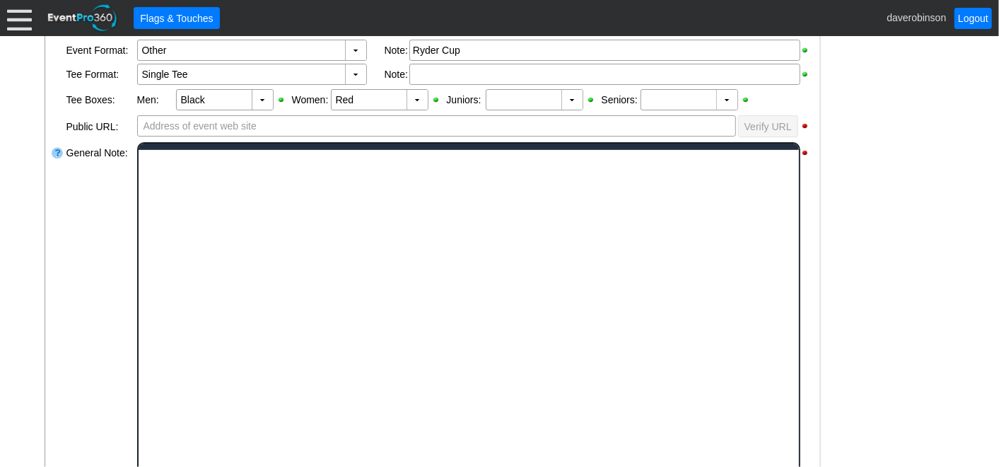
scroll to position [0, 0]
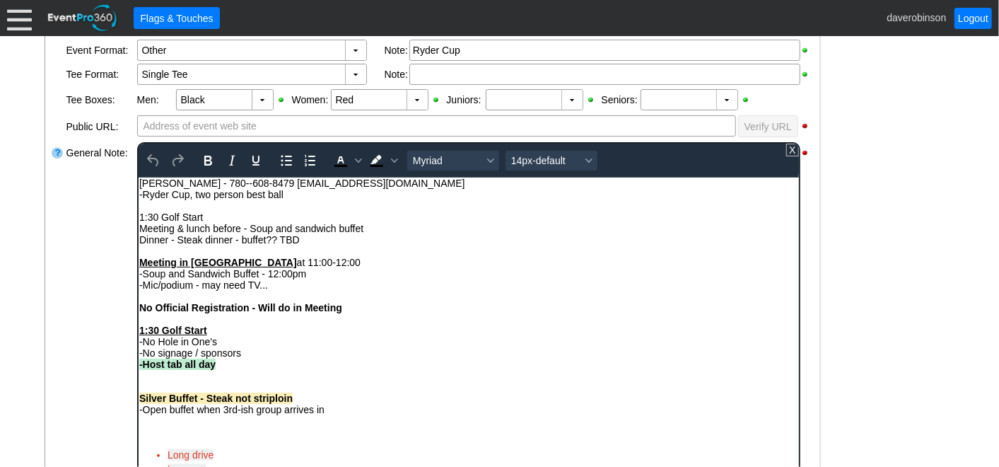
click at [140, 218] on div "1:30 Golf Start" at bounding box center [468, 216] width 659 height 11
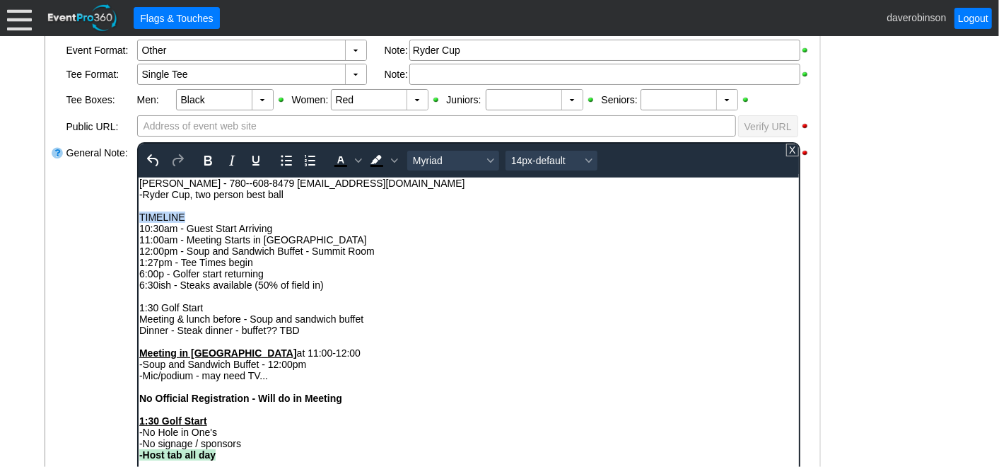
drag, startPoint x: 189, startPoint y: 219, endPoint x: 273, endPoint y: 389, distance: 189.4
click at [138, 214] on html "Mat Ponto - 780--608-8479 mat_ponto@agresource.ca -Ryder Cup, two person best b…" at bounding box center [468, 408] width 660 height 463
click at [199, 164] on icon "Bold" at bounding box center [207, 160] width 17 height 17
click at [390, 160] on icon "Background color Black" at bounding box center [393, 160] width 7 height 7
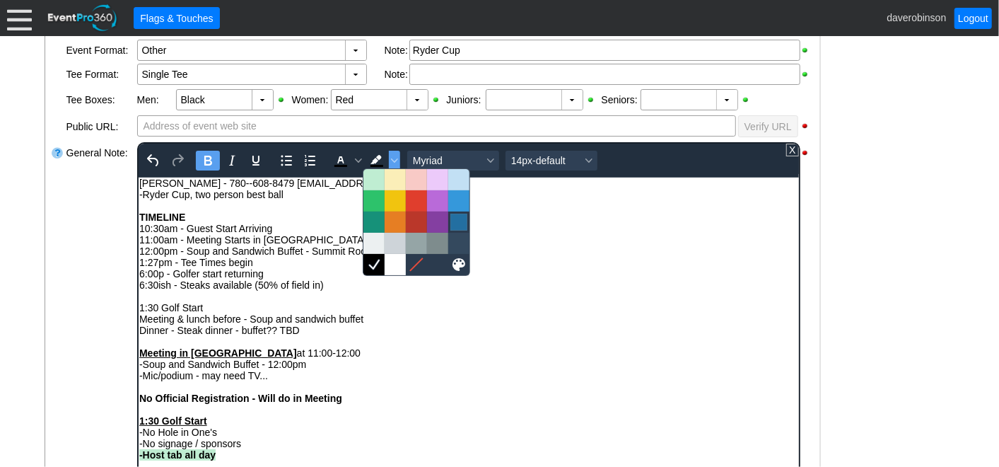
click at [451, 220] on div at bounding box center [458, 222] width 17 height 17
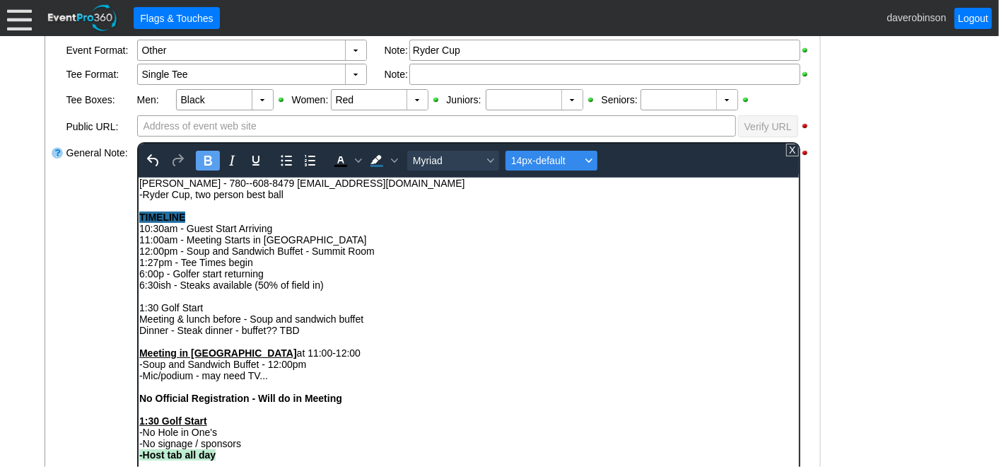
click at [591, 158] on div "Font size 14px-default" at bounding box center [588, 160] width 11 height 7
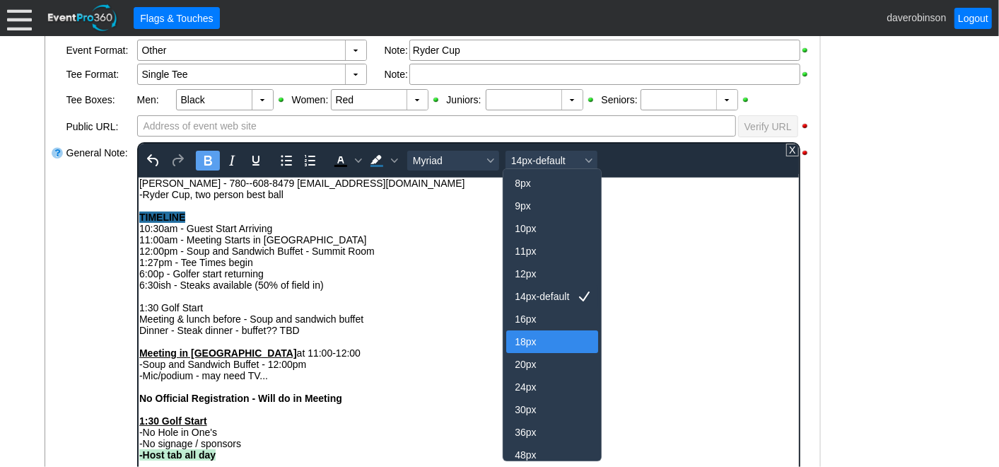
click at [524, 336] on div "18px" at bounding box center [542, 341] width 55 height 17
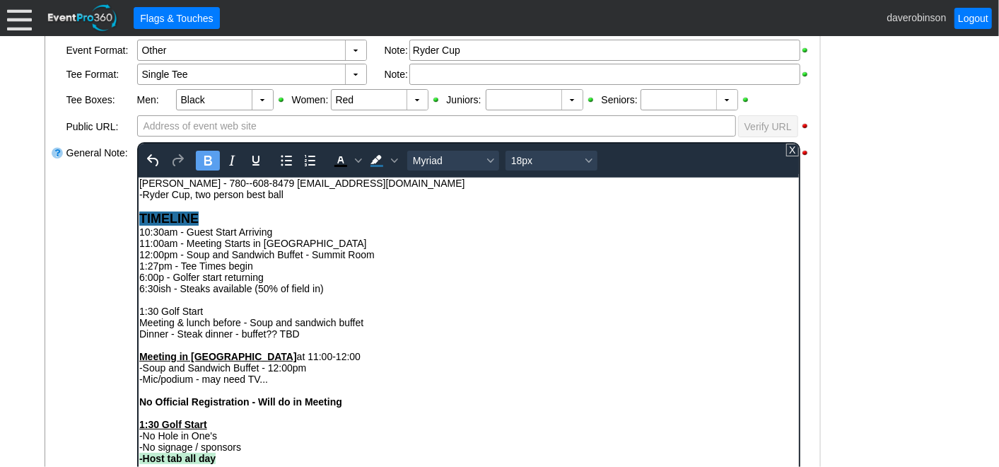
click at [445, 286] on div "6:30ish - Steaks available (50% of field in)" at bounding box center [468, 287] width 659 height 11
drag, startPoint x: 207, startPoint y: 219, endPoint x: 136, endPoint y: 219, distance: 70.7
click at [138, 219] on html "Mat Ponto - 780--608-8479 mat_ponto@agresource.ca -Ryder Cup, two person best b…" at bounding box center [468, 410] width 660 height 467
click at [395, 163] on span "Background color Dark Blue" at bounding box center [393, 161] width 11 height 20
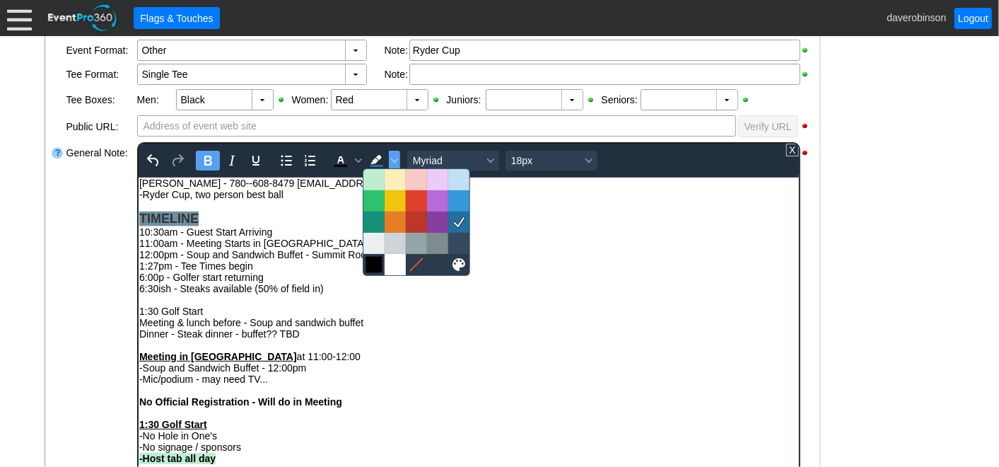
click at [371, 262] on div at bounding box center [374, 264] width 17 height 17
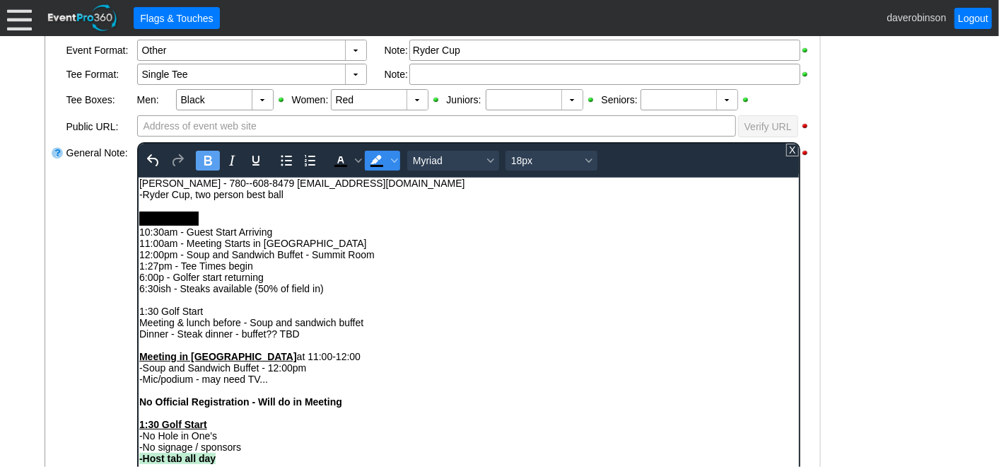
click at [385, 158] on span "Background color Black" at bounding box center [376, 161] width 24 height 20
click at [390, 159] on icon "Background color Black" at bounding box center [393, 160] width 7 height 7
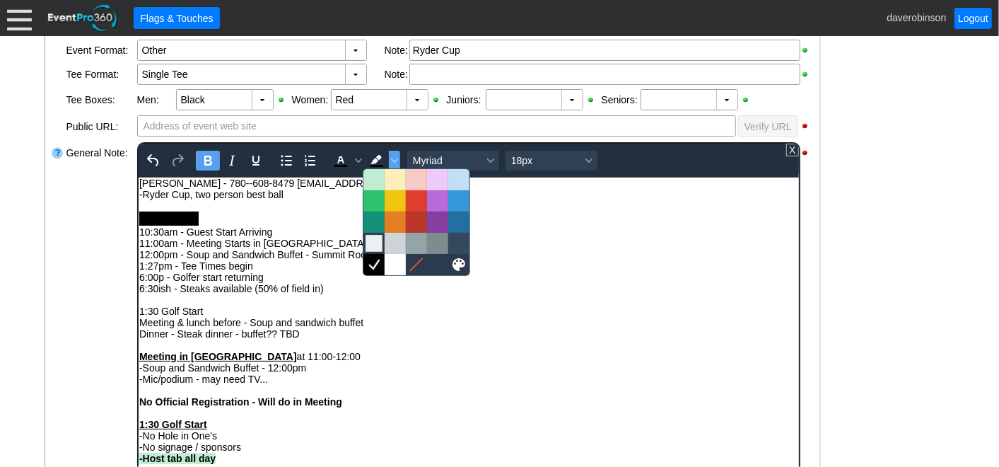
click at [373, 240] on div at bounding box center [374, 243] width 17 height 17
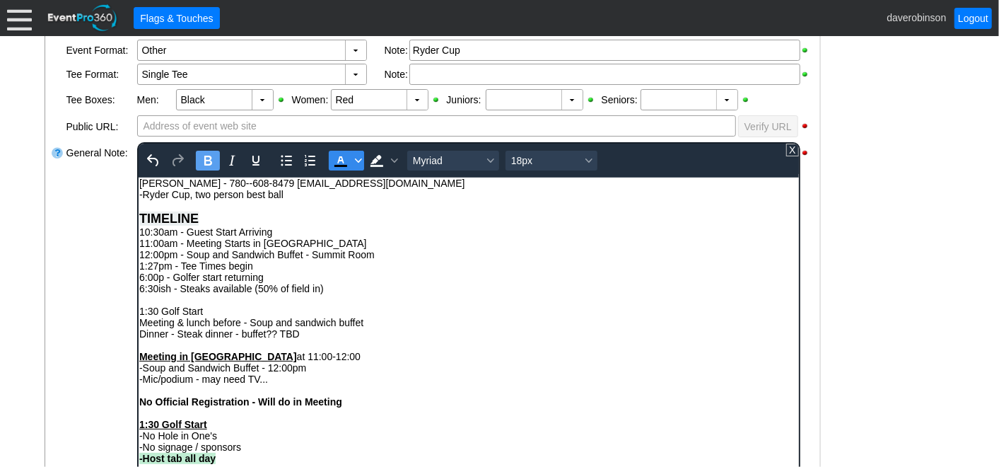
click at [356, 160] on icon "Text color Black" at bounding box center [357, 160] width 7 height 7
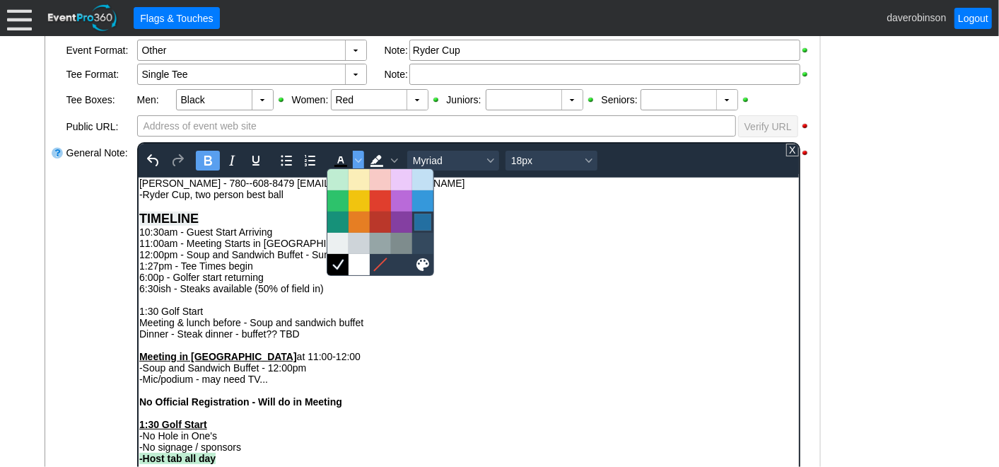
click at [416, 217] on div at bounding box center [422, 222] width 17 height 17
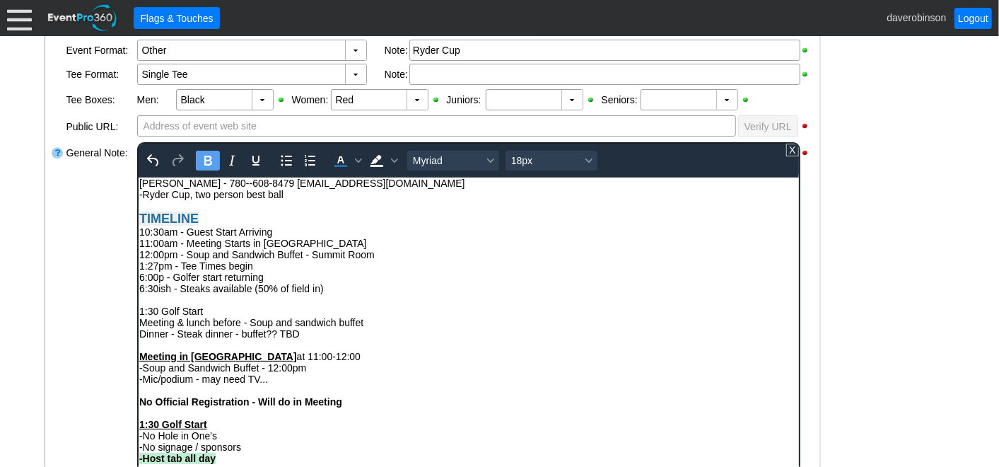
click at [475, 238] on div "11:00am - Meeting Starts in Summit Room" at bounding box center [468, 242] width 659 height 11
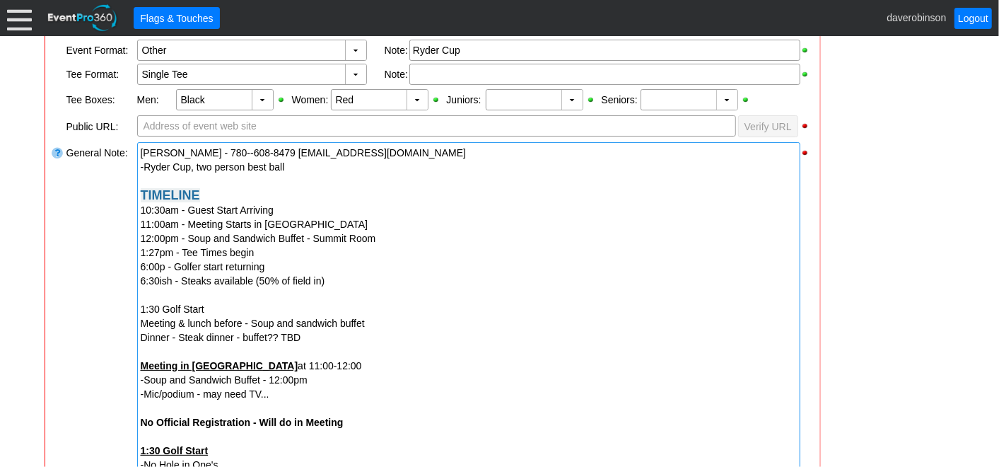
click at [91, 271] on div "General Note:" at bounding box center [100, 419] width 71 height 557
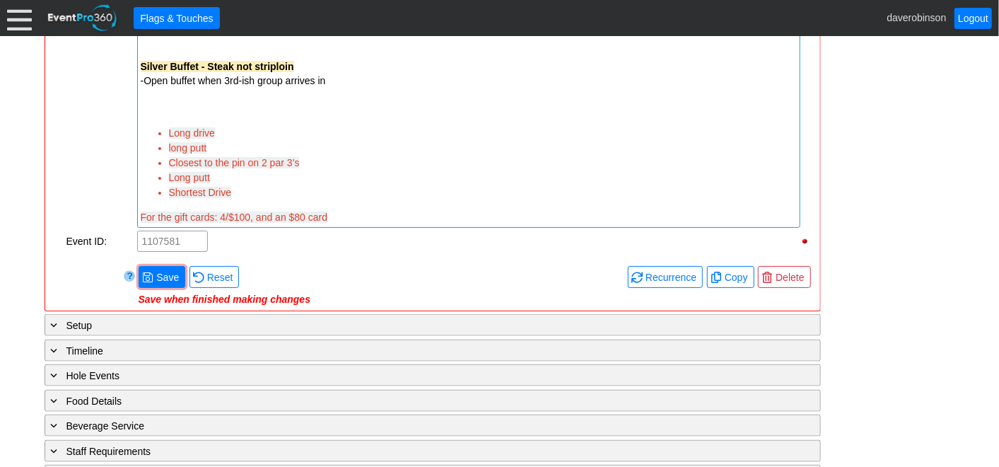
scroll to position [890, 0]
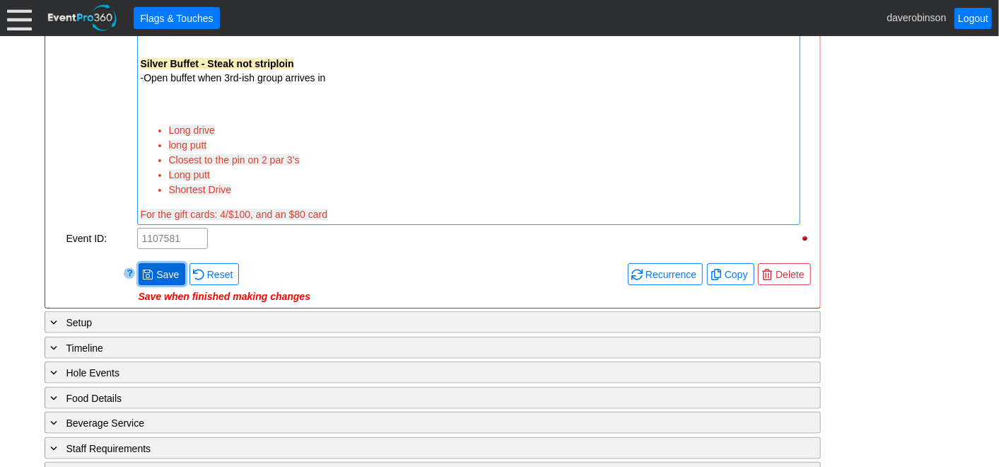
click at [153, 276] on span "Save" at bounding box center [167, 274] width 28 height 14
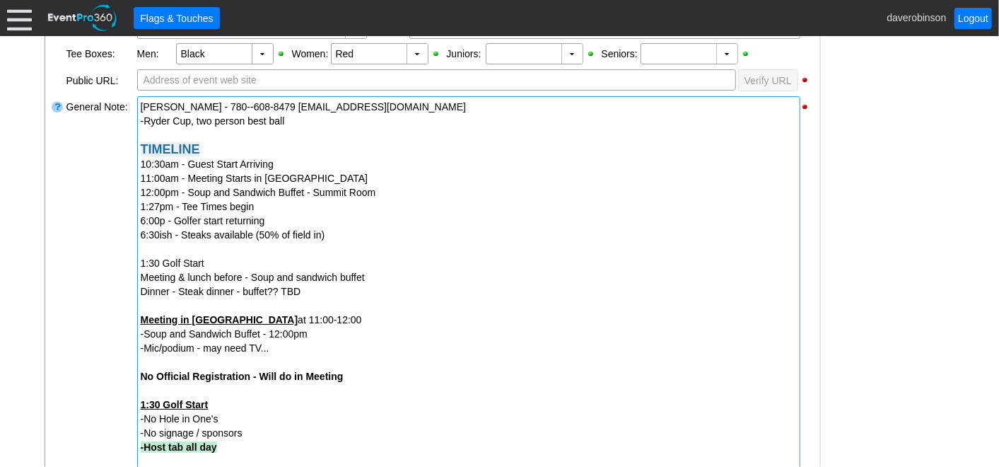
scroll to position [497, 0]
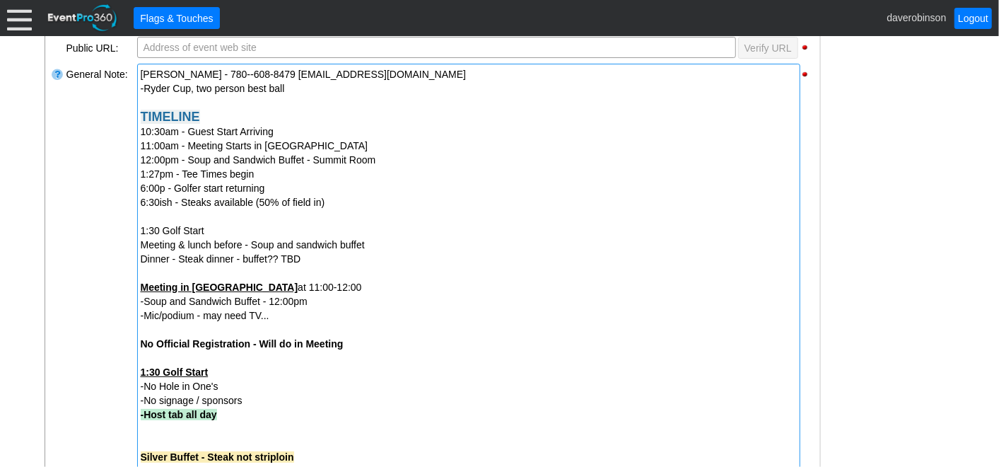
drag, startPoint x: 139, startPoint y: 143, endPoint x: 180, endPoint y: 146, distance: 41.8
click at [180, 146] on div "Mat Ponto - 780--608-8479 mat_ponto@agresource.ca -Ryder Cup, two person best b…" at bounding box center [468, 341] width 663 height 554
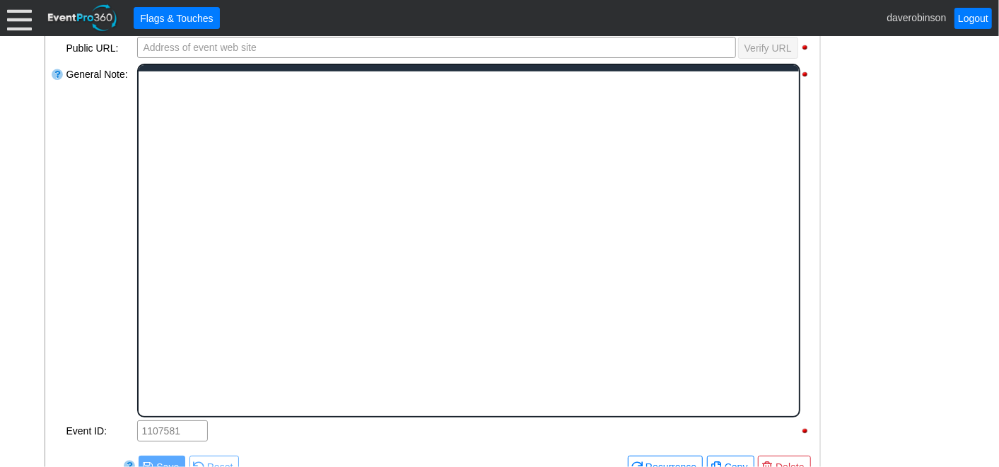
scroll to position [0, 0]
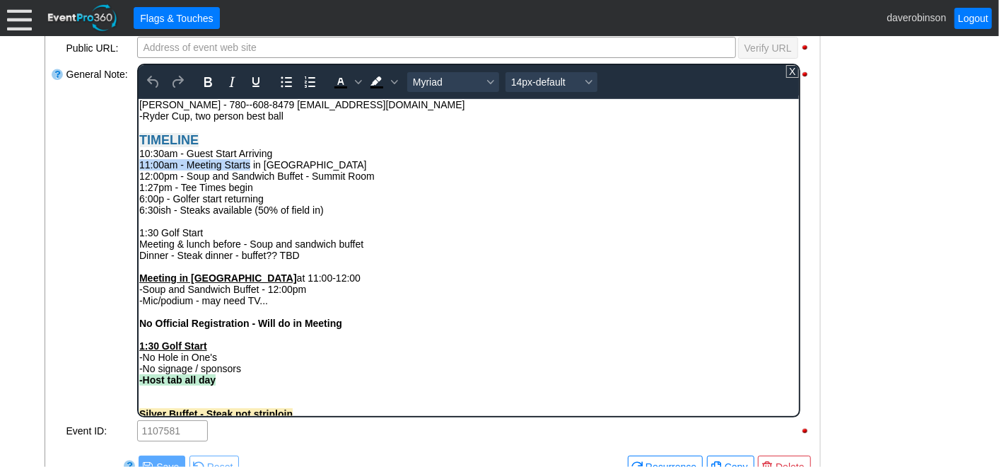
drag, startPoint x: 139, startPoint y: 165, endPoint x: 247, endPoint y: 163, distance: 108.2
click at [247, 163] on div "11:00am - Meeting Starts in Summit Room" at bounding box center [468, 163] width 659 height 11
drag, startPoint x: 205, startPoint y: 82, endPoint x: 305, endPoint y: 79, distance: 99.7
click at [206, 82] on icon "Bold" at bounding box center [207, 82] width 17 height 17
click at [391, 80] on icon "Background color Black" at bounding box center [393, 82] width 7 height 4
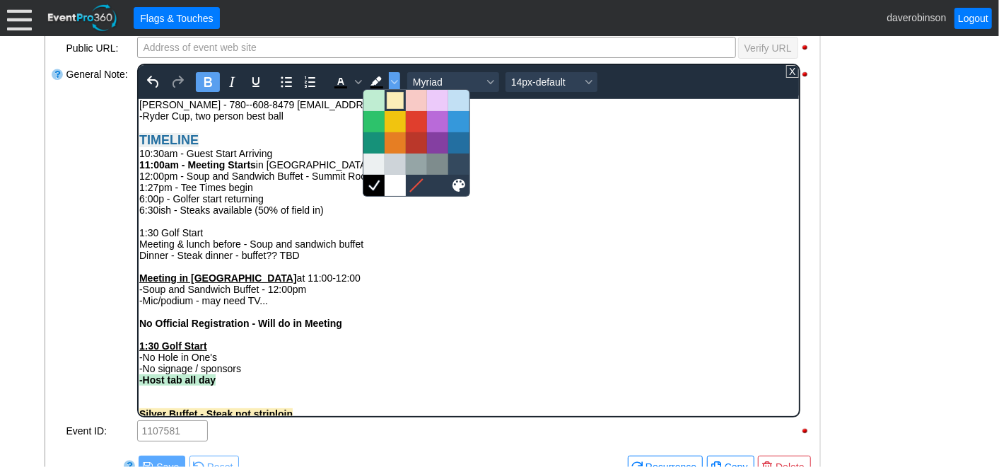
click at [396, 102] on div at bounding box center [395, 100] width 17 height 17
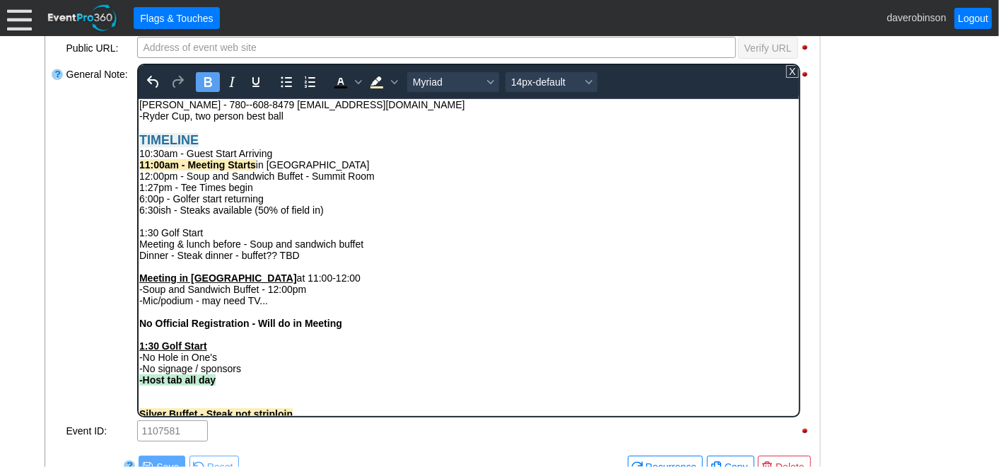
click at [385, 190] on div "1:27pm - Tee Times begin" at bounding box center [468, 186] width 659 height 11
drag, startPoint x: 140, startPoint y: 173, endPoint x: 298, endPoint y: 172, distance: 157.7
click at [298, 172] on div "12:00pm - Soup and Sandwich Buffet - Summit Room" at bounding box center [468, 175] width 659 height 11
click at [403, 202] on div "6:00p - Golfer start returning" at bounding box center [468, 197] width 659 height 11
drag, startPoint x: 253, startPoint y: 165, endPoint x: 139, endPoint y: 165, distance: 114.6
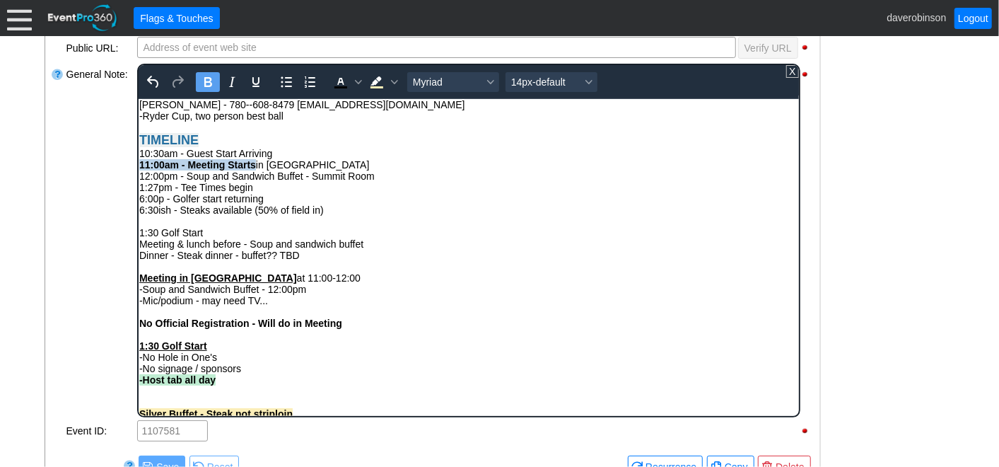
click at [139, 165] on strong "11:00am - Meeting Starts" at bounding box center [197, 163] width 117 height 11
click at [390, 83] on icon "Background color Light Yellow" at bounding box center [393, 81] width 7 height 7
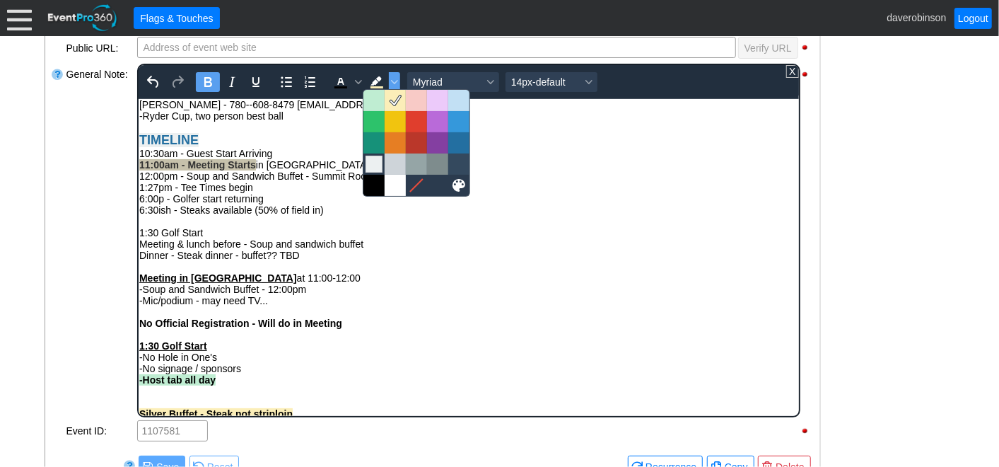
click at [379, 165] on div at bounding box center [374, 164] width 17 height 17
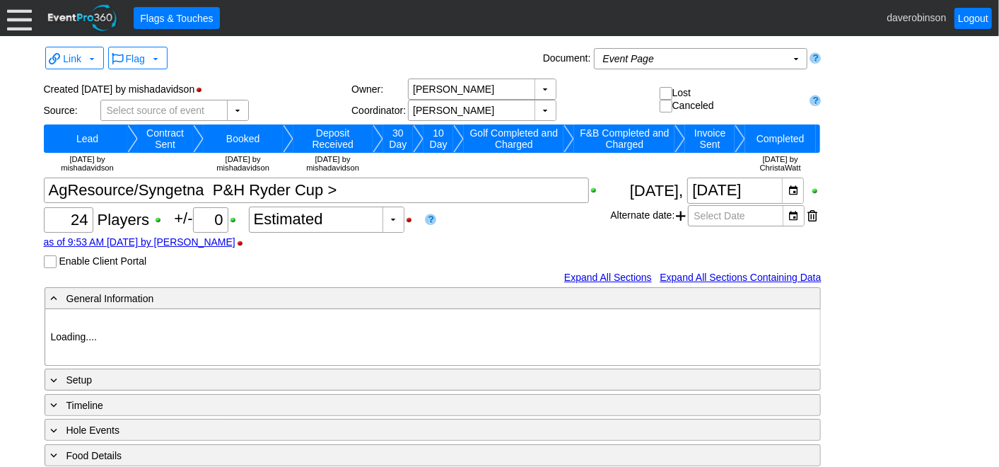
type input "Heritage Pointe Golf Club"
type input "Corporate Tournament"
type input "Other"
type input "Single Tee"
type input "Black"
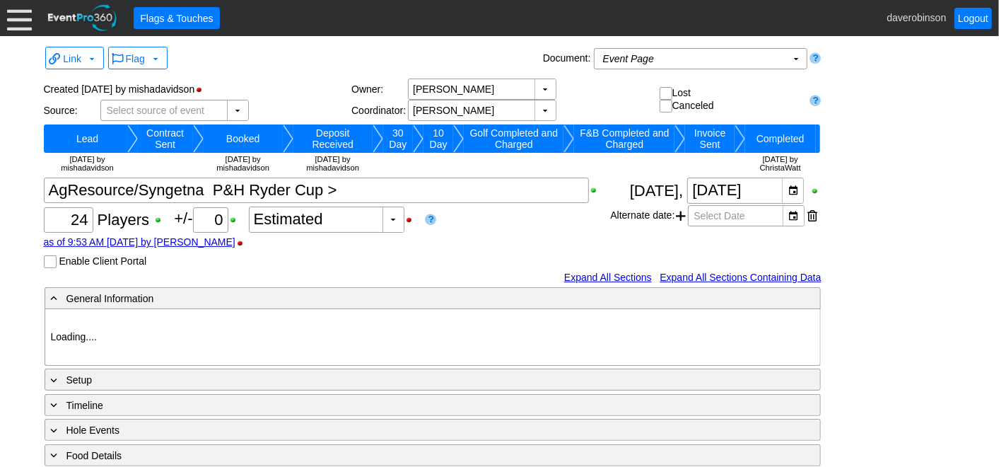
type input "789374"
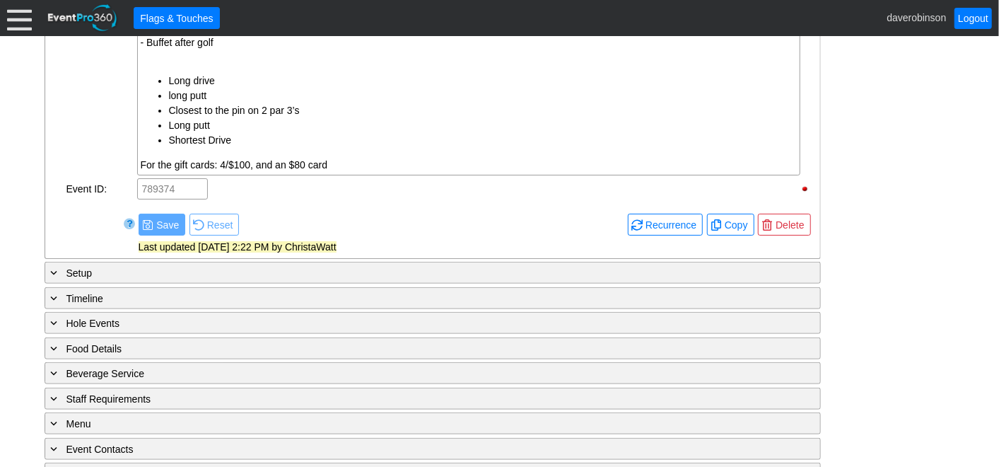
scroll to position [700, 0]
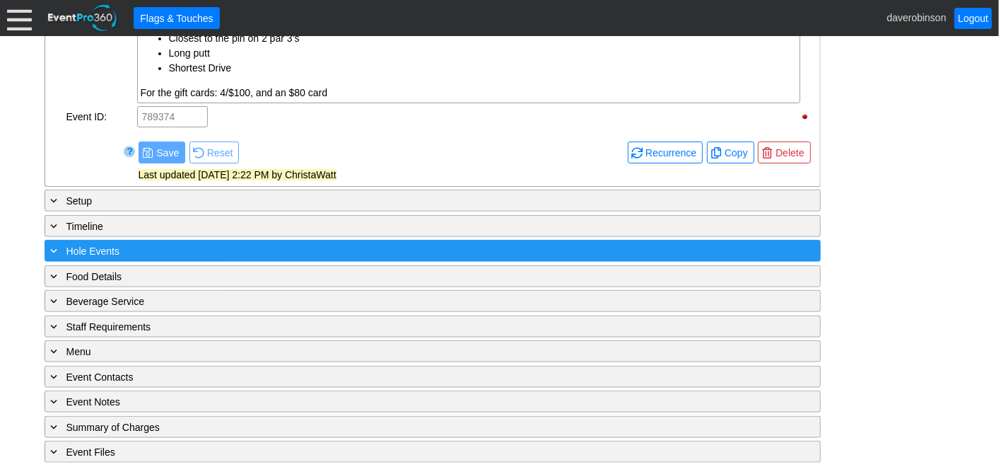
click at [54, 244] on span at bounding box center [54, 250] width 13 height 13
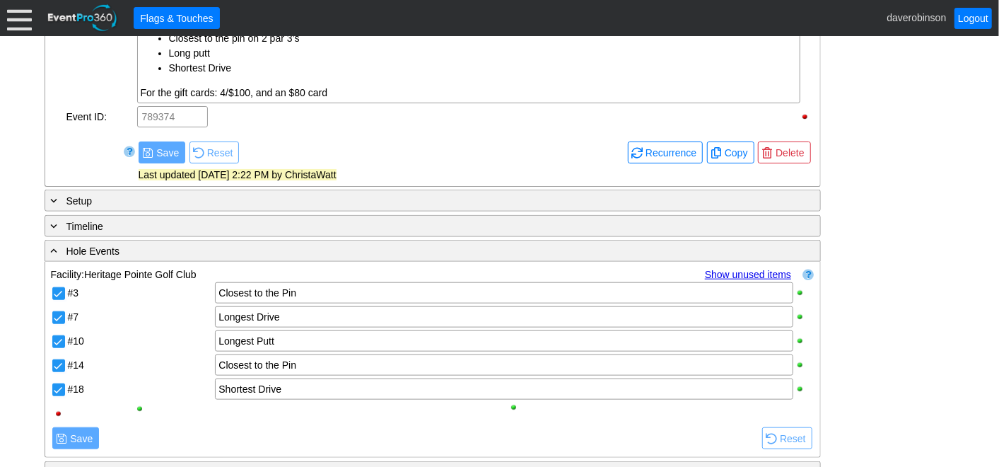
click at [876, 364] on div "- General Information ▼ Loading.... Remove all highlights Facility: ▼ Χ [GEOGRA…" at bounding box center [499, 122] width 919 height 1073
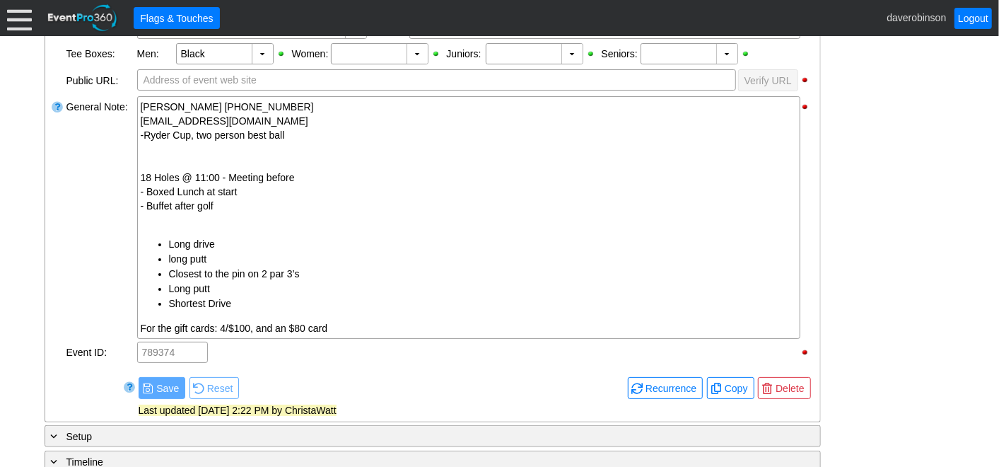
scroll to position [385, 0]
